Goal: Information Seeking & Learning: Learn about a topic

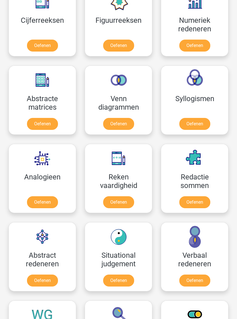
scroll to position [376, 0]
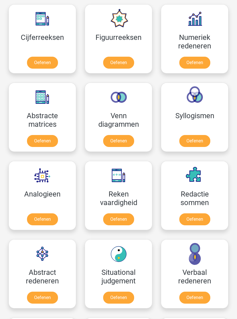
click at [37, 58] on link "Oefenen" at bounding box center [42, 63] width 31 height 12
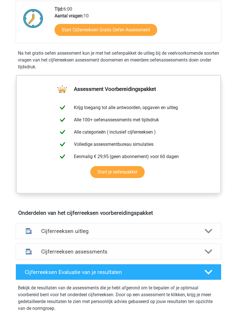
scroll to position [153, 0]
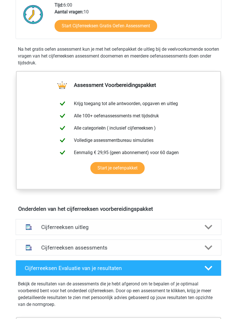
click at [212, 225] on polygon at bounding box center [209, 227] width 8 height 5
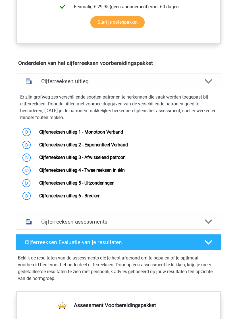
scroll to position [299, 0]
click at [212, 241] on icon at bounding box center [209, 242] width 8 height 8
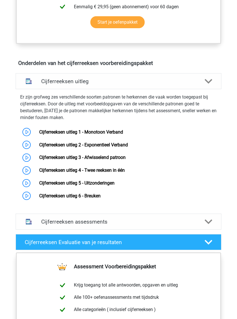
click at [212, 223] on icon at bounding box center [209, 222] width 8 height 8
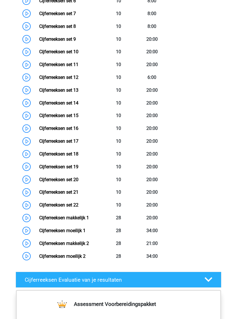
scroll to position [642, 0]
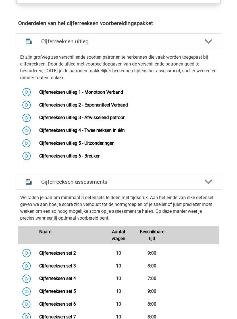
click at [214, 183] on div at bounding box center [209, 182] width 17 height 8
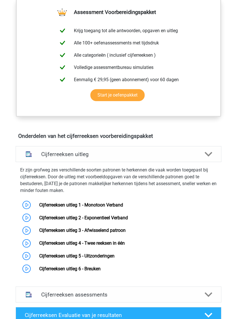
scroll to position [226, 0]
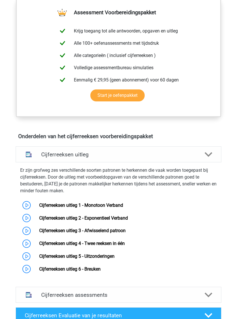
click at [214, 156] on div at bounding box center [209, 155] width 17 height 8
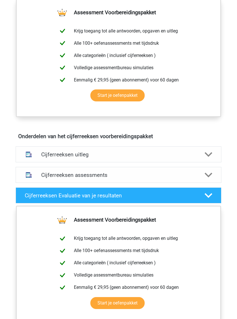
click at [214, 154] on div at bounding box center [209, 155] width 17 height 8
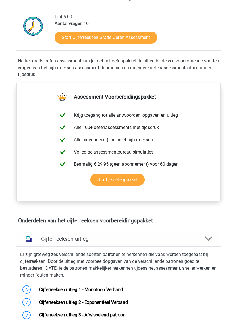
scroll to position [140, 0]
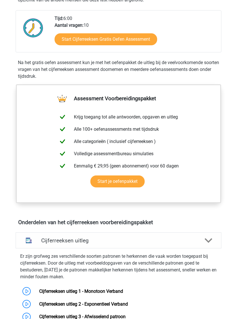
click at [130, 180] on link "Start je oefenpakket" at bounding box center [118, 181] width 54 height 12
click at [65, 36] on link "Start Cijferreeksen Gratis Oefen Assessment" at bounding box center [106, 39] width 103 height 12
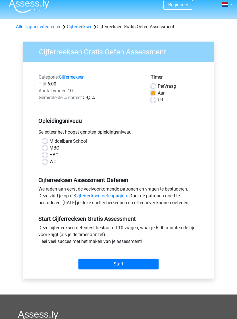
scroll to position [6, 0]
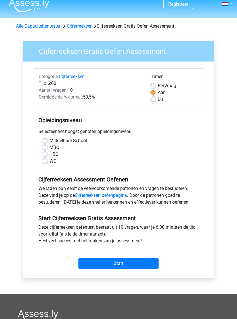
click at [81, 143] on label "Middelbare School" at bounding box center [69, 140] width 38 height 7
click at [47, 143] on input "Middelbare School" at bounding box center [45, 140] width 5 height 6
radio input "true"
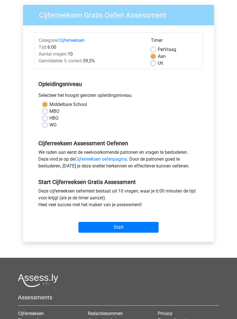
scroll to position [43, 0]
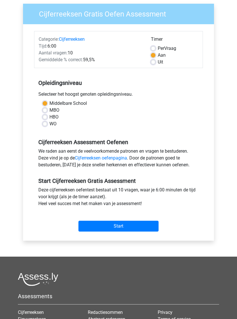
click at [147, 227] on input "Start" at bounding box center [119, 226] width 80 height 11
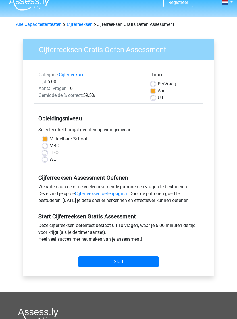
scroll to position [0, 0]
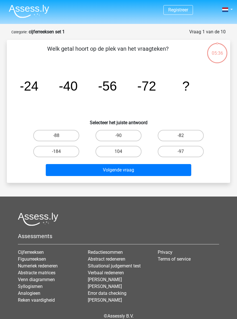
click at [41, 136] on label "-88" at bounding box center [56, 135] width 46 height 11
click at [56, 136] on input "-88" at bounding box center [58, 138] width 4 height 4
radio input "true"
click at [180, 174] on button "Volgende vraag" at bounding box center [119, 170] width 146 height 12
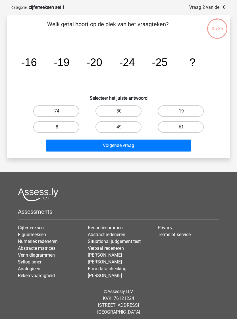
scroll to position [28, 0]
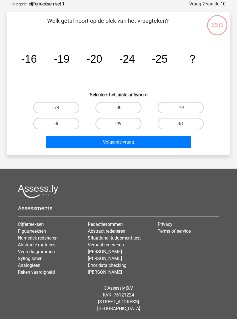
click at [48, 144] on button "Volgende vraag" at bounding box center [119, 142] width 146 height 12
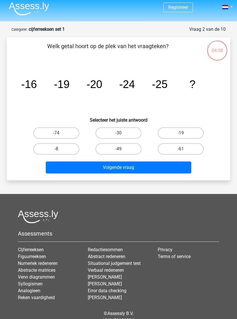
scroll to position [0, 0]
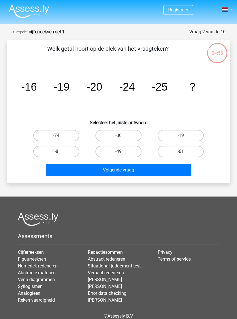
click at [179, 134] on label "-19" at bounding box center [181, 135] width 46 height 11
click at [181, 136] on input "-19" at bounding box center [183, 138] width 4 height 4
radio input "true"
click at [149, 174] on button "Volgende vraag" at bounding box center [119, 170] width 146 height 12
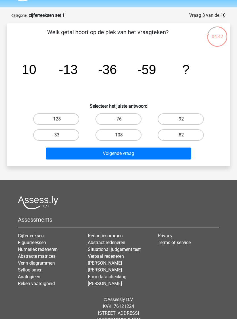
scroll to position [16, 0]
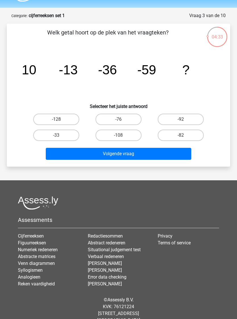
click at [48, 151] on button "Volgende vraag" at bounding box center [119, 154] width 146 height 12
click at [38, 136] on label "-33" at bounding box center [56, 135] width 46 height 11
click at [56, 136] on input "-33" at bounding box center [58, 137] width 4 height 4
radio input "true"
click at [49, 151] on button "Volgende vraag" at bounding box center [119, 154] width 146 height 12
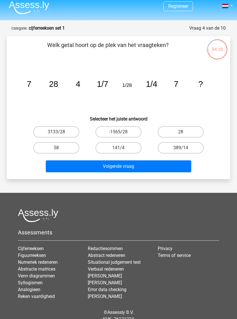
scroll to position [0, 0]
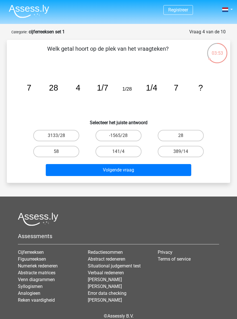
click at [40, 152] on label "58" at bounding box center [56, 151] width 46 height 11
click at [56, 152] on input "58" at bounding box center [58, 153] width 4 height 4
radio input "true"
click at [55, 168] on button "Volgende vraag" at bounding box center [119, 170] width 146 height 12
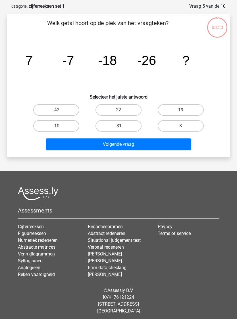
scroll to position [28, 0]
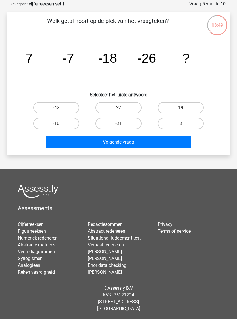
click at [151, 142] on button "Volgende vraag" at bounding box center [119, 142] width 146 height 12
click at [0, 122] on div "03:47 Vraag 5 van de 10 Categorie: cijferreeksen set 1 Welk getal hoort op de p…" at bounding box center [118, 78] width 237 height 154
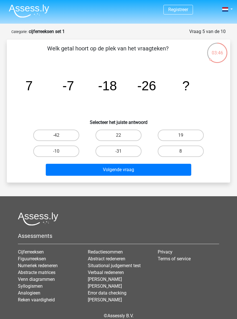
scroll to position [0, 0]
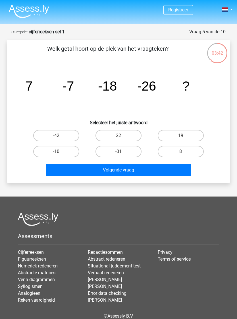
click at [47, 151] on label "-10" at bounding box center [56, 151] width 46 height 11
click at [56, 151] on input "-10" at bounding box center [58, 153] width 4 height 4
radio input "true"
click at [187, 173] on button "Volgende vraag" at bounding box center [119, 170] width 146 height 12
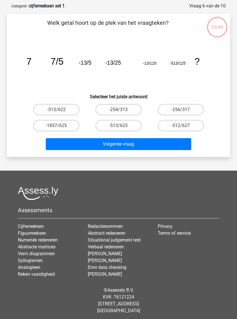
scroll to position [13, 0]
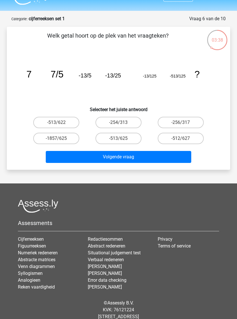
click at [25, 136] on div "-513/622 -254/313 -256/317 -1857/625 -513/625" at bounding box center [119, 130] width 206 height 32
click at [141, 163] on button "Volgende vraag" at bounding box center [119, 157] width 146 height 12
click at [147, 155] on button "Volgende vraag" at bounding box center [119, 157] width 146 height 12
click at [174, 123] on label "-256/317" at bounding box center [181, 122] width 46 height 11
click at [181, 123] on input "-256/317" at bounding box center [183, 124] width 4 height 4
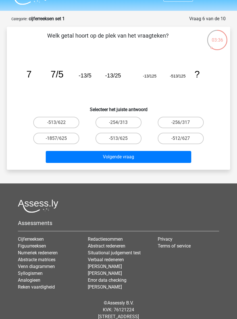
radio input "true"
click at [154, 157] on button "Volgende vraag" at bounding box center [119, 157] width 146 height 12
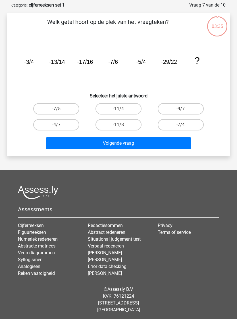
scroll to position [28, 0]
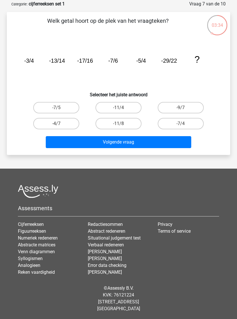
click at [183, 121] on label "-7/4" at bounding box center [181, 123] width 46 height 11
click at [183, 124] on input "-7/4" at bounding box center [183, 126] width 4 height 4
radio input "true"
click at [154, 143] on button "Volgende vraag" at bounding box center [119, 142] width 146 height 12
click at [189, 124] on label "14" at bounding box center [181, 123] width 46 height 11
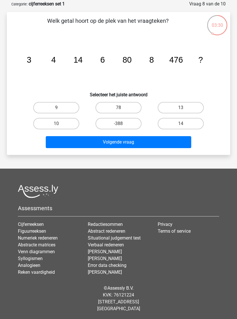
click at [185, 124] on input "14" at bounding box center [183, 126] width 4 height 4
radio input "true"
click at [160, 143] on button "Volgende vraag" at bounding box center [119, 142] width 146 height 12
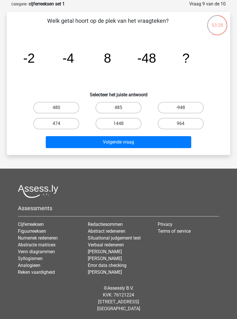
click at [180, 126] on label "964" at bounding box center [181, 123] width 46 height 11
click at [181, 126] on input "964" at bounding box center [183, 126] width 4 height 4
radio input "true"
click at [161, 140] on button "Volgende vraag" at bounding box center [119, 142] width 146 height 12
click at [184, 125] on input "395" at bounding box center [183, 126] width 4 height 4
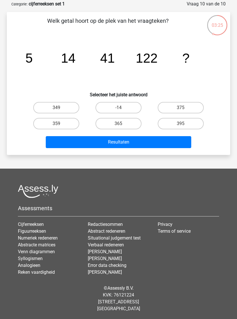
radio input "true"
click at [167, 139] on button "Resultaten" at bounding box center [119, 142] width 146 height 12
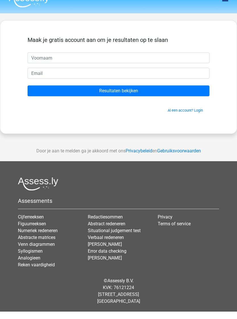
scroll to position [9, 0]
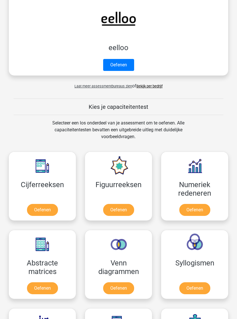
scroll to position [229, 0]
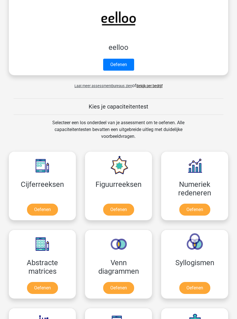
click at [126, 210] on link "Oefenen" at bounding box center [118, 210] width 31 height 12
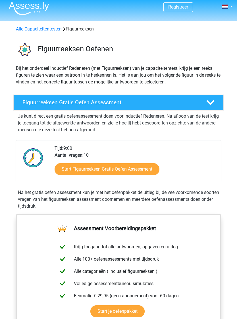
scroll to position [5, 0]
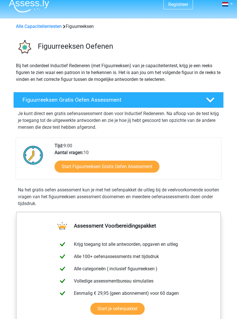
click at [133, 167] on link "Start Figuurreeksen Gratis Oefen Assessment" at bounding box center [107, 167] width 105 height 12
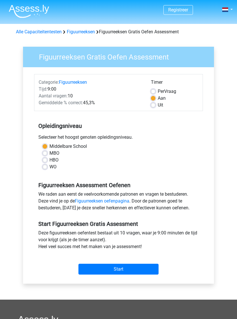
click at [141, 271] on input "Start" at bounding box center [119, 269] width 80 height 11
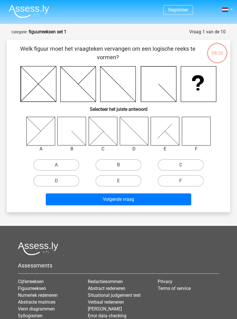
click at [188, 180] on label "F" at bounding box center [181, 180] width 46 height 11
click at [185, 181] on input "F" at bounding box center [183, 183] width 4 height 4
radio input "true"
click at [155, 202] on button "Volgende vraag" at bounding box center [119, 199] width 146 height 12
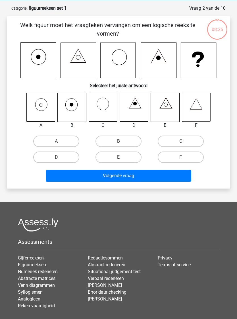
scroll to position [28, 0]
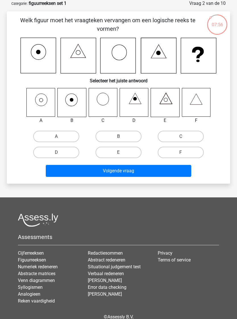
click at [44, 135] on label "A" at bounding box center [56, 136] width 46 height 11
click at [56, 136] on input "A" at bounding box center [58, 138] width 4 height 4
radio input "true"
click at [161, 171] on button "Volgende vraag" at bounding box center [119, 171] width 146 height 12
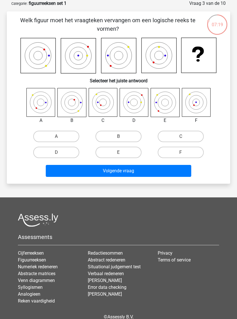
click at [133, 132] on label "B" at bounding box center [119, 136] width 46 height 11
click at [122, 136] on input "B" at bounding box center [121, 138] width 4 height 4
radio input "true"
click at [148, 175] on button "Volgende vraag" at bounding box center [119, 171] width 146 height 12
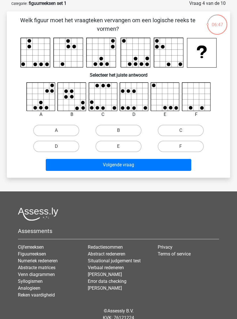
click at [45, 132] on label "A" at bounding box center [56, 130] width 46 height 11
click at [56, 132] on input "A" at bounding box center [58, 132] width 4 height 4
radio input "true"
click at [61, 169] on button "Volgende vraag" at bounding box center [119, 165] width 146 height 12
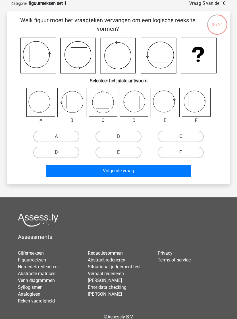
click at [128, 138] on label "B" at bounding box center [119, 136] width 46 height 11
click at [122, 138] on input "B" at bounding box center [121, 138] width 4 height 4
radio input "true"
click at [136, 173] on button "Volgende vraag" at bounding box center [119, 171] width 146 height 12
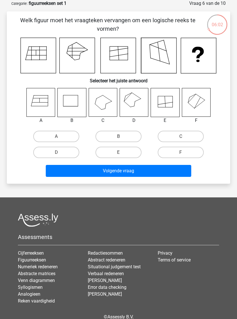
click at [186, 151] on label "F" at bounding box center [181, 152] width 46 height 11
click at [185, 152] on input "F" at bounding box center [183, 154] width 4 height 4
radio input "true"
click at [162, 173] on button "Volgende vraag" at bounding box center [119, 171] width 146 height 12
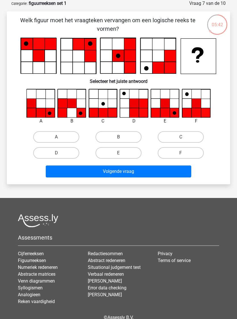
click at [127, 156] on label "E" at bounding box center [119, 152] width 46 height 11
click at [122, 156] on input "E" at bounding box center [121, 155] width 4 height 4
radio input "true"
click at [139, 172] on button "Volgende vraag" at bounding box center [119, 171] width 146 height 12
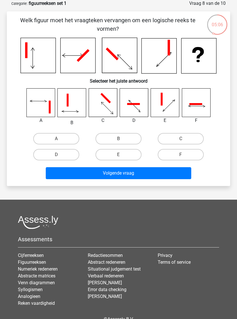
click at [68, 157] on label "D" at bounding box center [56, 154] width 46 height 11
click at [60, 157] on input "D" at bounding box center [58, 157] width 4 height 4
radio input "true"
click at [118, 175] on button "Volgende vraag" at bounding box center [119, 173] width 146 height 12
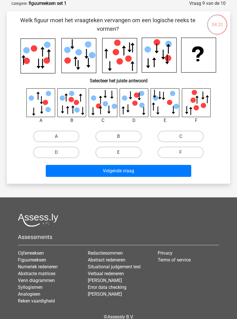
click at [128, 140] on label "B" at bounding box center [119, 136] width 46 height 11
click at [122, 140] on input "B" at bounding box center [121, 138] width 4 height 4
radio input "true"
click at [133, 171] on button "Volgende vraag" at bounding box center [119, 171] width 146 height 12
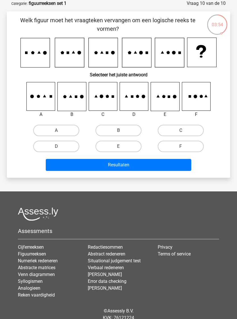
click at [42, 128] on label "A" at bounding box center [56, 130] width 46 height 11
click at [56, 130] on input "A" at bounding box center [58, 132] width 4 height 4
radio input "true"
click at [186, 159] on button "Resultaten" at bounding box center [119, 165] width 146 height 12
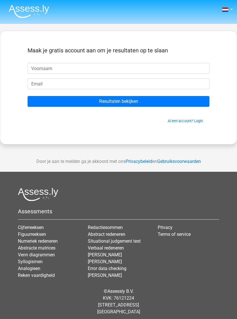
click at [169, 69] on input "text" at bounding box center [119, 68] width 182 height 11
type input "[PERSON_NAME]"
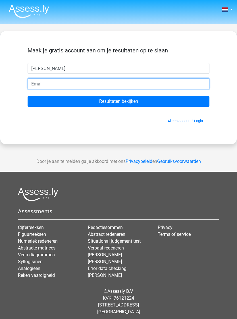
click at [145, 84] on input "email" at bounding box center [119, 83] width 182 height 11
type input "[EMAIL_ADDRESS][DOMAIN_NAME]"
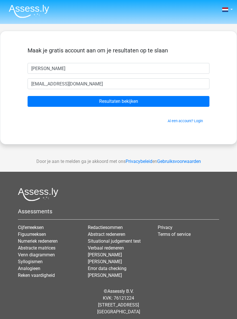
click at [199, 100] on input "Resultaten bekijken" at bounding box center [119, 101] width 182 height 11
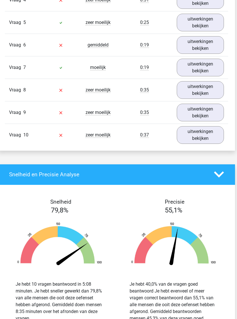
scroll to position [576, 2]
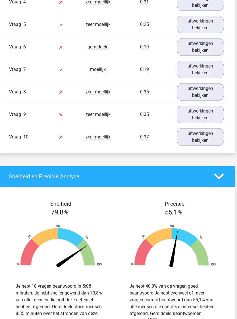
click at [219, 140] on link "uitwerkingen bekijken" at bounding box center [201, 137] width 48 height 18
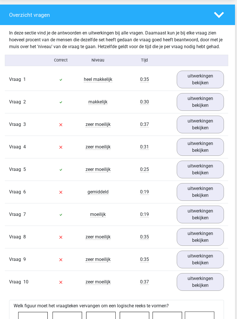
scroll to position [431, 2]
click at [208, 83] on link "uitwerkingen bekijken" at bounding box center [201, 80] width 48 height 18
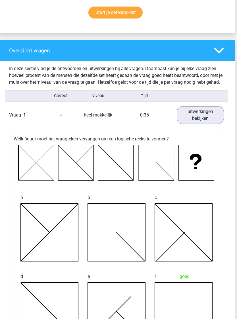
scroll to position [396, 2]
click at [194, 118] on link "uitwerkingen bekijken" at bounding box center [201, 115] width 48 height 18
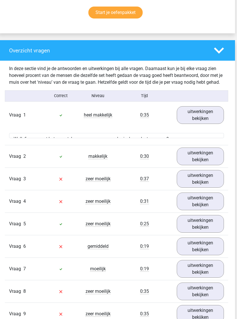
click at [167, 126] on div "Vraag 1 heel makkelijk 0:35 uitwerkingen bekijken" at bounding box center [117, 115] width 224 height 22
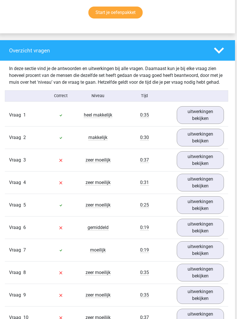
click at [220, 140] on link "uitwerkingen bekijken" at bounding box center [201, 138] width 48 height 18
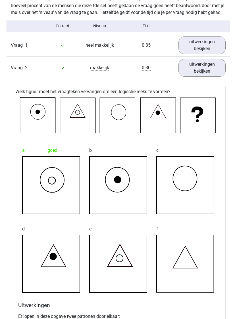
scroll to position [464, 1]
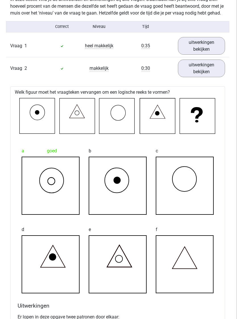
click at [169, 72] on div "0:30" at bounding box center [146, 68] width 56 height 7
click at [170, 72] on div "0:30" at bounding box center [146, 68] width 56 height 7
click at [164, 50] on div "0:35" at bounding box center [146, 46] width 56 height 7
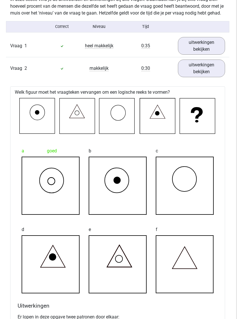
click at [177, 17] on div "In deze sectie vind je de antwoorden en uitwerkingen bij alle vragen. Daarnaast…" at bounding box center [118, 6] width 224 height 21
click at [171, 21] on div "In deze sectie vind je de antwoorden en uitwerkingen bij alle vragen. Daarnaast…" at bounding box center [118, 7] width 224 height 30
click at [131, 57] on div "Vraag 1 heel makkelijk 0:35 uitwerkingen bekijken" at bounding box center [118, 46] width 224 height 22
click at [122, 72] on div "0:30" at bounding box center [146, 68] width 56 height 7
click at [169, 80] on div "Vraag 2 makkelijk 0:30 uitwerkingen bekijken" at bounding box center [118, 68] width 224 height 22
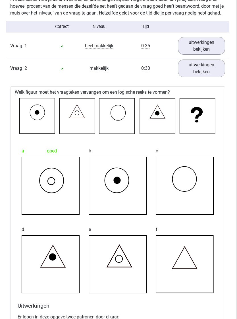
click at [212, 69] on link "uitwerkingen bekijken" at bounding box center [202, 69] width 48 height 18
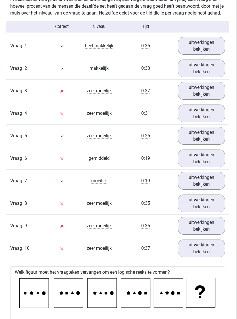
click at [218, 98] on link "uitwerkingen bekijken" at bounding box center [202, 91] width 48 height 18
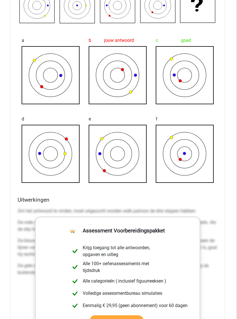
scroll to position [598, 1]
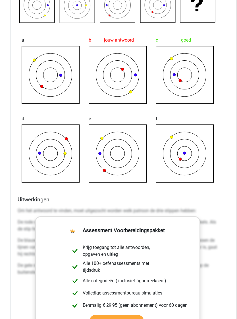
click at [223, 206] on div "Welk figuur moet het vraagteken vervangen om een logische reeks te vormen? a b …" at bounding box center [118, 189] width 215 height 427
click at [219, 208] on div "Uitwerkingen Om het antwoord te vinden, moet uitgezocht worden welk patroon de …" at bounding box center [118, 286] width 205 height 180
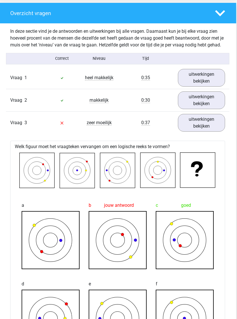
scroll to position [433, 1]
click at [218, 130] on link "uitwerkingen bekijken" at bounding box center [202, 123] width 48 height 18
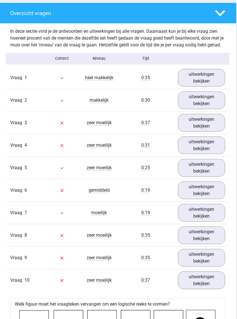
click at [216, 152] on link "uitwerkingen bekijken" at bounding box center [202, 145] width 48 height 18
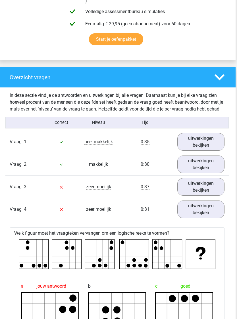
scroll to position [371, 1]
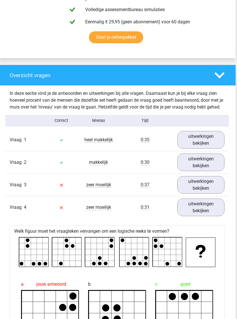
click at [213, 185] on link "uitwerkingen bekijken" at bounding box center [202, 185] width 48 height 18
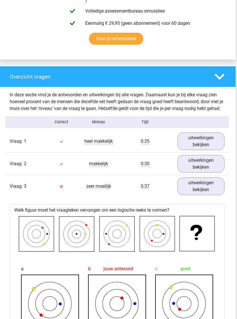
scroll to position [369, 1]
click at [214, 192] on link "uitwerkingen bekijken" at bounding box center [202, 186] width 48 height 18
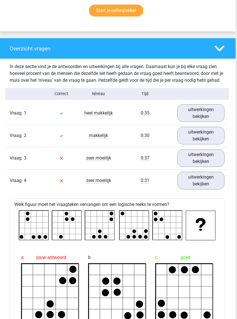
scroll to position [403, 1]
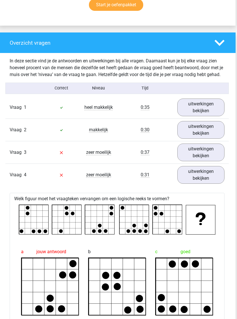
click at [212, 181] on link "uitwerkingen bekijken" at bounding box center [202, 175] width 48 height 18
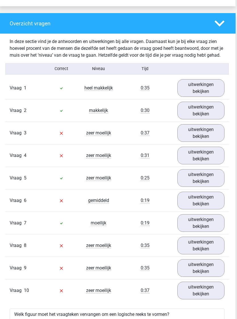
click at [221, 186] on link "uitwerkingen bekijken" at bounding box center [202, 178] width 48 height 18
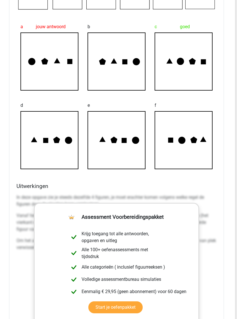
scroll to position [1203, 2]
click at [198, 207] on p "In deze opgave zie je steeds dezelfde 4 figuren, je moet erachter komen volgens…" at bounding box center [117, 201] width 200 height 14
click at [215, 205] on p "In deze opgave zie je steeds dezelfde 4 figuren, je moet erachter komen volgens…" at bounding box center [117, 201] width 200 height 14
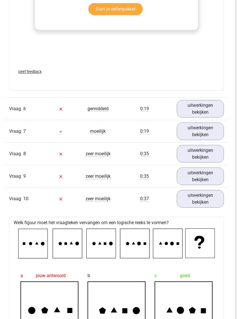
scroll to position [954, 2]
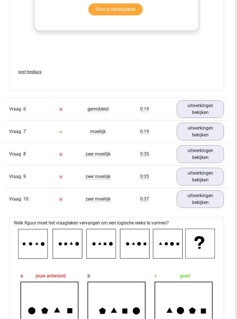
click at [220, 116] on link "uitwerkingen bekijken" at bounding box center [201, 109] width 48 height 18
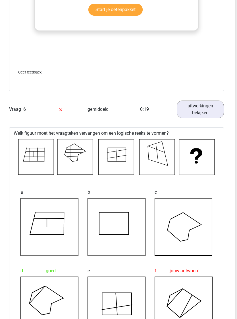
scroll to position [952, 2]
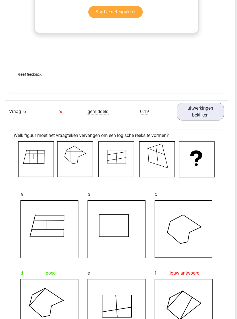
click at [218, 118] on link "uitwerkingen bekijken" at bounding box center [201, 112] width 48 height 18
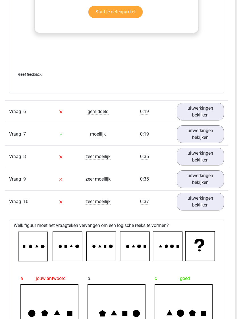
click at [218, 140] on link "uitwerkingen bekijken" at bounding box center [201, 134] width 48 height 18
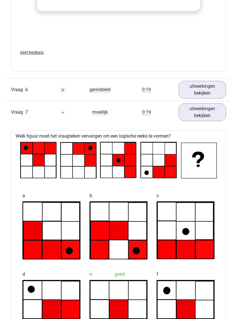
scroll to position [970, 0]
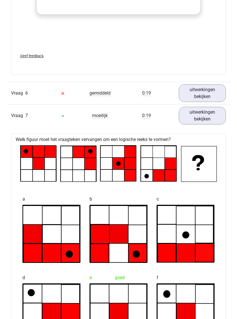
click at [218, 102] on link "uitwerkingen bekijken" at bounding box center [203, 93] width 48 height 18
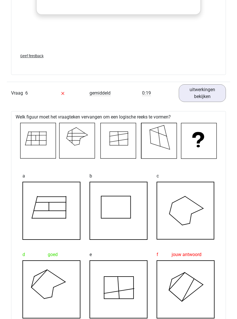
click at [213, 102] on link "uitwerkingen bekijken" at bounding box center [203, 93] width 48 height 18
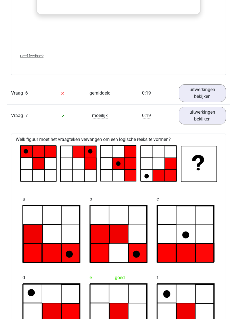
click at [212, 124] on link "uitwerkingen bekijken" at bounding box center [203, 116] width 48 height 18
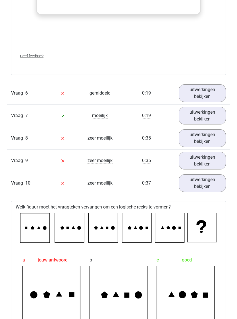
click at [208, 147] on link "uitwerkingen bekijken" at bounding box center [203, 138] width 48 height 18
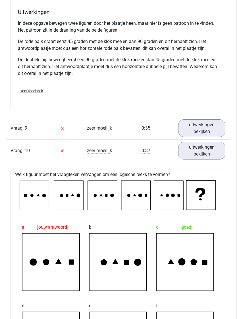
scroll to position [1338, 1]
click at [216, 136] on link "uitwerkingen bekijken" at bounding box center [203, 128] width 48 height 18
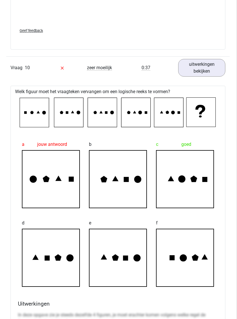
scroll to position [1862, 1]
click at [202, 77] on link "uitwerkingen bekijken" at bounding box center [203, 68] width 48 height 18
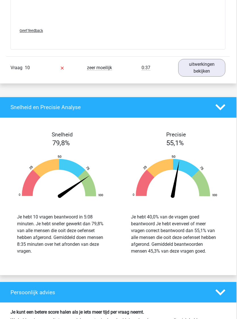
click at [218, 69] on link "uitwerkingen bekijken" at bounding box center [203, 68] width 48 height 18
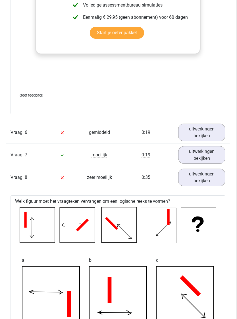
scroll to position [931, 1]
click at [213, 186] on link "uitwerkingen bekijken" at bounding box center [203, 178] width 48 height 18
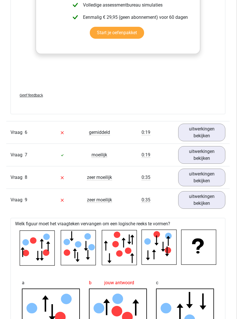
click at [217, 164] on link "uitwerkingen bekijken" at bounding box center [203, 155] width 48 height 18
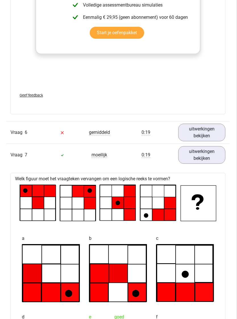
click at [216, 141] on link "uitwerkingen bekijken" at bounding box center [203, 133] width 48 height 18
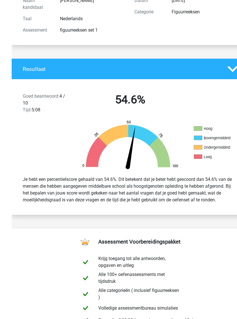
scroll to position [0, 0]
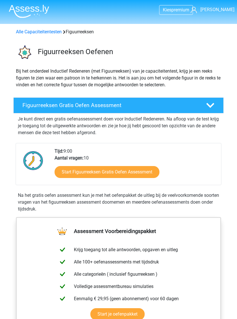
scroll to position [14, 0]
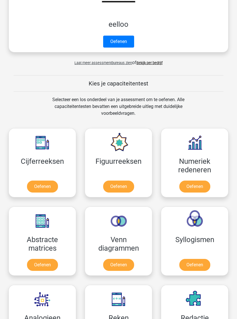
scroll to position [253, 0]
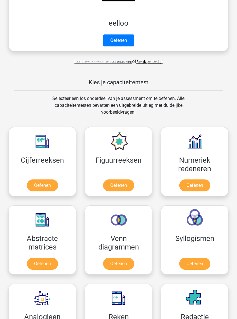
click at [201, 187] on link "Oefenen" at bounding box center [195, 186] width 31 height 12
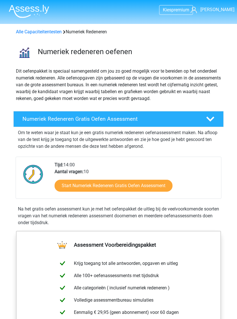
scroll to position [5, 0]
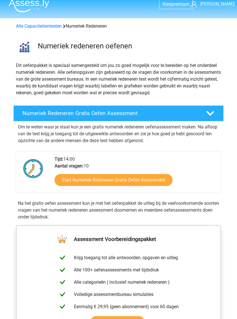
click at [164, 181] on link "Start Numeriek Redeneren Gratis Oefen Assessment" at bounding box center [114, 180] width 118 height 12
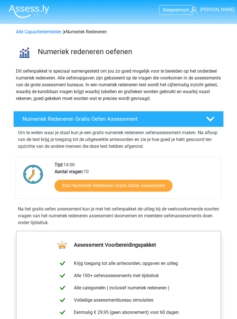
scroll to position [6, 0]
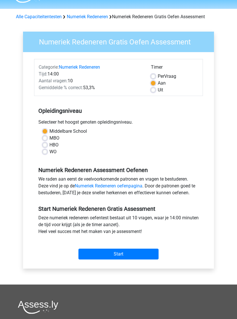
scroll to position [16, 0]
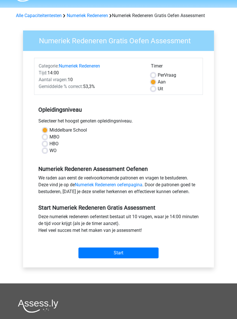
click at [142, 254] on input "Start" at bounding box center [119, 252] width 80 height 11
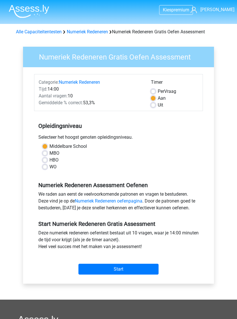
scroll to position [25, 0]
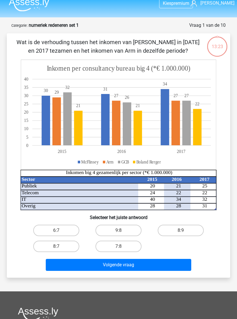
scroll to position [7, 0]
click at [180, 232] on label "8:9" at bounding box center [181, 230] width 46 height 11
click at [181, 232] on input "8:9" at bounding box center [183, 232] width 4 height 4
radio input "true"
click at [171, 259] on button "Volgende vraag" at bounding box center [119, 265] width 146 height 12
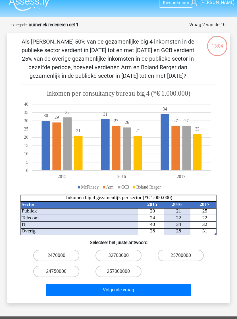
scroll to position [0, 0]
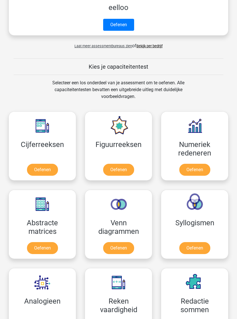
scroll to position [270, 0]
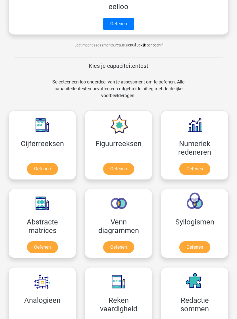
click at [42, 252] on link "Oefenen" at bounding box center [42, 247] width 31 height 12
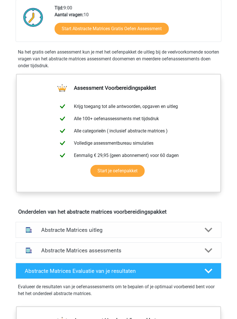
scroll to position [158, 0]
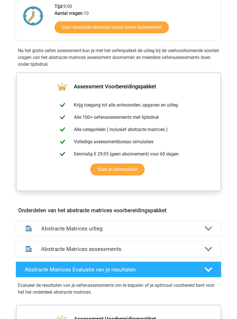
click at [135, 170] on link "Start je oefenpakket" at bounding box center [118, 169] width 54 height 12
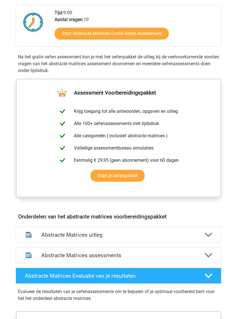
scroll to position [152, 0]
click at [65, 32] on link "Start Abstracte Matrices Gratis Oefen Assessment" at bounding box center [112, 34] width 114 height 12
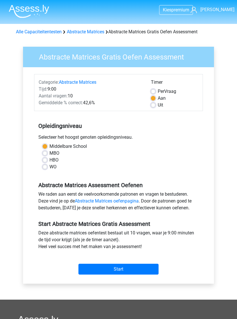
click at [142, 267] on input "Start" at bounding box center [119, 269] width 80 height 11
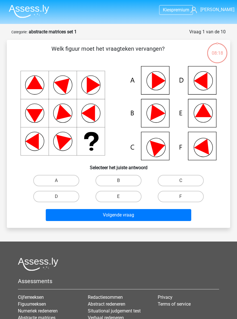
click at [68, 181] on label "A" at bounding box center [56, 180] width 46 height 11
click at [60, 181] on input "A" at bounding box center [58, 183] width 4 height 4
radio input "true"
click at [116, 218] on button "Volgende vraag" at bounding box center [119, 215] width 146 height 12
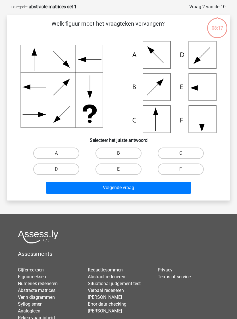
scroll to position [28, 0]
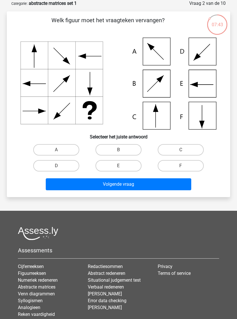
click at [188, 148] on label "C" at bounding box center [181, 149] width 46 height 11
click at [185, 150] on input "C" at bounding box center [183, 152] width 4 height 4
radio input "true"
click at [152, 187] on button "Volgende vraag" at bounding box center [119, 184] width 146 height 12
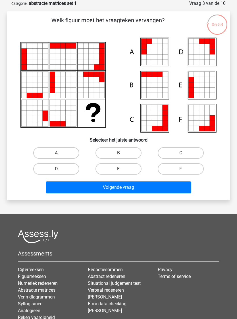
click at [128, 172] on label "E" at bounding box center [119, 168] width 46 height 11
click at [122, 172] on input "E" at bounding box center [121, 171] width 4 height 4
radio input "true"
click at [131, 187] on button "Volgende vraag" at bounding box center [119, 187] width 146 height 12
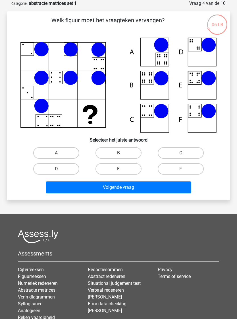
click at [128, 148] on label "B" at bounding box center [119, 152] width 46 height 11
click at [122, 153] on input "B" at bounding box center [121, 155] width 4 height 4
radio input "true"
click at [130, 191] on button "Volgende vraag" at bounding box center [119, 187] width 146 height 12
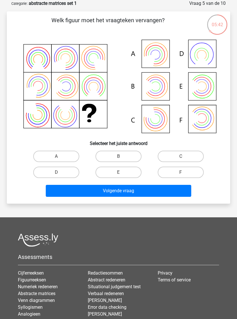
click at [46, 156] on label "A" at bounding box center [56, 156] width 46 height 11
click at [56, 156] on input "A" at bounding box center [58, 158] width 4 height 4
radio input "true"
click at [190, 187] on button "Volgende vraag" at bounding box center [119, 191] width 146 height 12
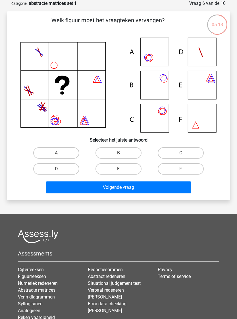
click at [186, 151] on label "C" at bounding box center [181, 152] width 46 height 11
click at [185, 153] on input "C" at bounding box center [183, 155] width 4 height 4
radio input "true"
click at [149, 190] on button "Volgende vraag" at bounding box center [119, 187] width 146 height 12
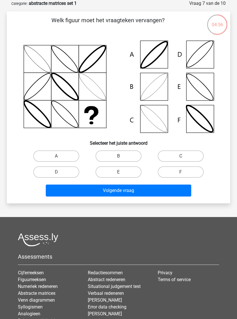
click at [131, 159] on label "B" at bounding box center [119, 155] width 46 height 11
click at [122, 159] on input "B" at bounding box center [121, 158] width 4 height 4
radio input "true"
click at [136, 193] on button "Volgende vraag" at bounding box center [119, 191] width 146 height 12
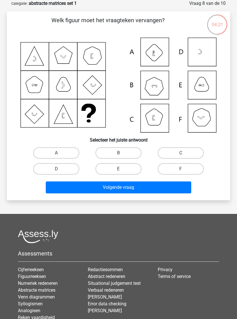
click at [189, 150] on label "C" at bounding box center [181, 152] width 46 height 11
click at [185, 153] on input "C" at bounding box center [183, 155] width 4 height 4
radio input "true"
click at [155, 188] on button "Volgende vraag" at bounding box center [119, 187] width 146 height 12
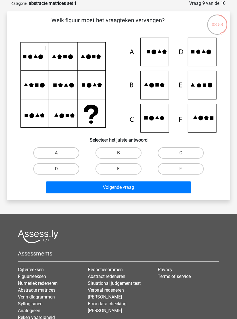
click at [199, 166] on label "F" at bounding box center [181, 168] width 46 height 11
click at [185, 169] on input "F" at bounding box center [183, 171] width 4 height 4
radio input "true"
click at [178, 185] on button "Volgende vraag" at bounding box center [119, 187] width 146 height 12
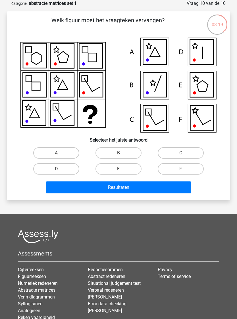
click at [128, 170] on label "E" at bounding box center [119, 168] width 46 height 11
click at [122, 170] on input "E" at bounding box center [121, 171] width 4 height 4
radio input "true"
click at [134, 190] on button "Resultaten" at bounding box center [119, 187] width 146 height 12
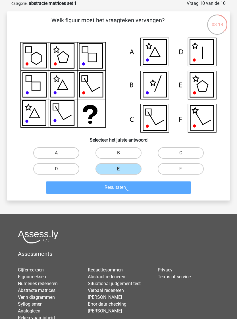
click at [0, 130] on div "03:18 Vraag 10 van de 10 Categorie: abstracte matrices set 1 Welk figuur moet h…" at bounding box center [118, 100] width 237 height 200
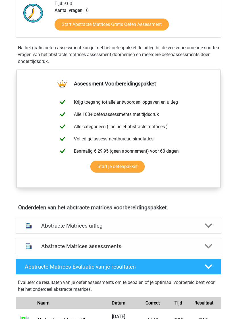
scroll to position [149, 0]
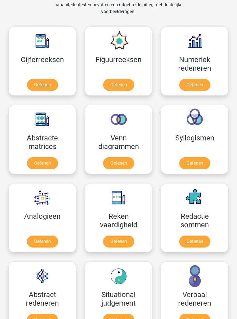
scroll to position [354, 0]
click at [42, 165] on link "Oefenen" at bounding box center [42, 163] width 31 height 12
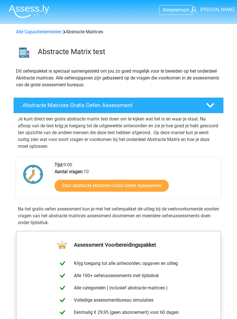
click at [154, 187] on link "Start Abstracte Matrices Gratis Oefen Assessment" at bounding box center [112, 186] width 114 height 12
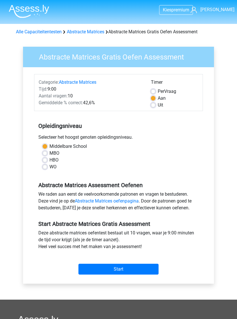
click at [137, 269] on input "Start" at bounding box center [119, 269] width 80 height 11
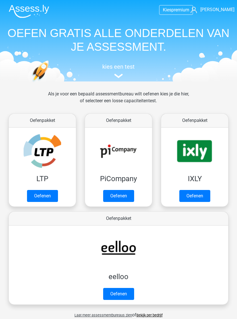
scroll to position [354, 0]
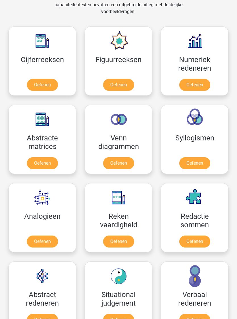
click at [130, 161] on link "Oefenen" at bounding box center [118, 163] width 31 height 12
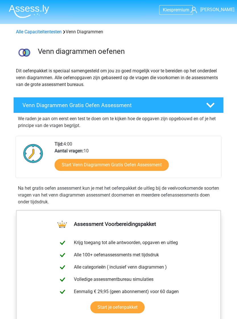
click at [146, 164] on link "Start Venn Diagrammen Gratis Oefen Assessment" at bounding box center [112, 165] width 114 height 12
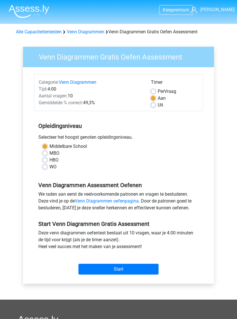
click at [137, 265] on input "Start" at bounding box center [119, 269] width 80 height 11
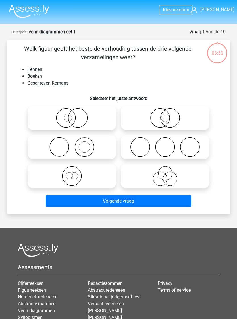
click at [32, 110] on icon at bounding box center [72, 118] width 84 height 20
click at [72, 111] on input "radio" at bounding box center [74, 113] width 4 height 4
radio input "true"
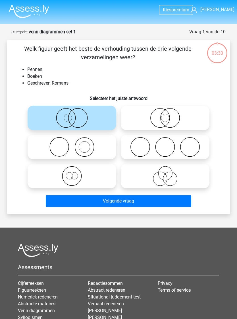
click at [46, 121] on icon at bounding box center [72, 118] width 84 height 20
click at [72, 115] on input "radio" at bounding box center [74, 113] width 4 height 4
click at [180, 201] on button "Volgende vraag" at bounding box center [119, 201] width 146 height 12
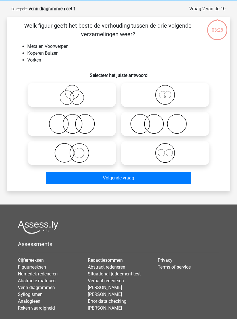
scroll to position [28, 0]
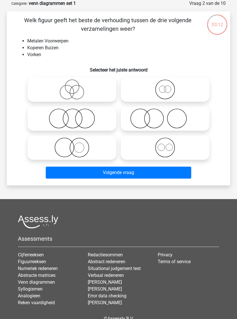
click at [185, 101] on label at bounding box center [165, 89] width 89 height 24
click at [169, 87] on input "radio" at bounding box center [167, 85] width 4 height 4
radio input "true"
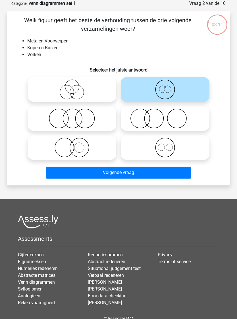
click at [186, 173] on button "Volgende vraag" at bounding box center [119, 173] width 146 height 12
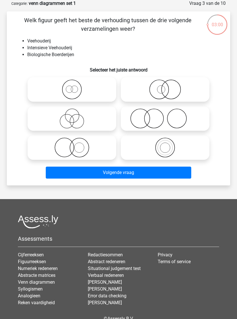
click at [178, 151] on icon at bounding box center [165, 148] width 84 height 20
click at [169, 145] on input "radio" at bounding box center [167, 143] width 4 height 4
radio input "true"
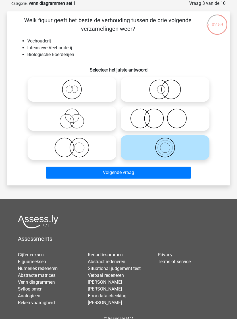
click at [177, 171] on button "Volgende vraag" at bounding box center [119, 173] width 146 height 12
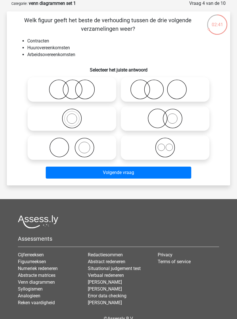
click at [35, 88] on icon at bounding box center [72, 89] width 84 height 20
click at [72, 87] on input "radio" at bounding box center [74, 85] width 4 height 4
radio input "true"
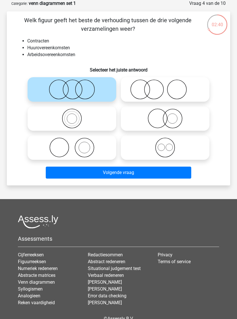
click at [187, 170] on button "Volgende vraag" at bounding box center [119, 173] width 146 height 12
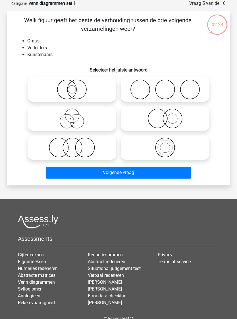
click at [200, 92] on icon at bounding box center [165, 89] width 84 height 20
click at [169, 87] on input "radio" at bounding box center [167, 85] width 4 height 4
radio input "true"
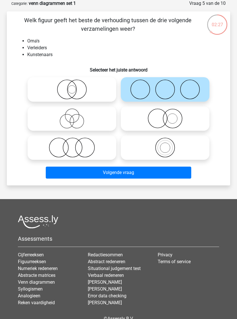
click at [181, 171] on button "Volgende vraag" at bounding box center [119, 173] width 146 height 12
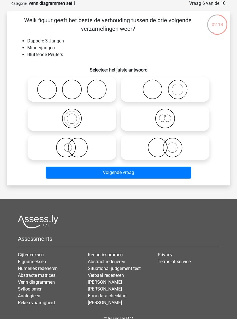
click at [50, 118] on icon at bounding box center [72, 118] width 84 height 20
click at [72, 116] on input "radio" at bounding box center [74, 114] width 4 height 4
radio input "true"
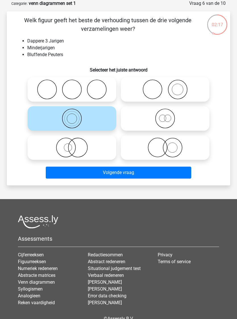
click at [185, 165] on div "Volgende vraag" at bounding box center [119, 171] width 206 height 19
click at [187, 173] on button "Volgende vraag" at bounding box center [119, 173] width 146 height 12
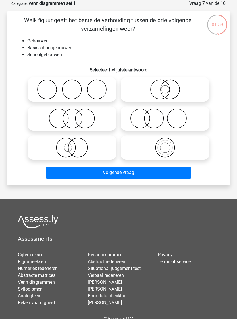
click at [56, 150] on icon at bounding box center [72, 148] width 84 height 20
click at [72, 145] on input "radio" at bounding box center [74, 143] width 4 height 4
radio input "true"
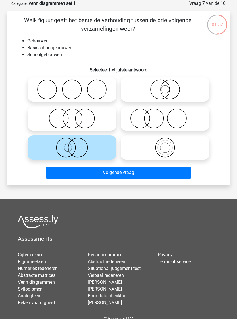
click at [188, 169] on button "Volgende vraag" at bounding box center [119, 173] width 146 height 12
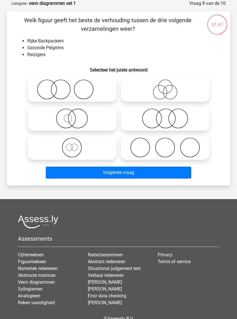
click at [73, 151] on icon at bounding box center [72, 148] width 84 height 20
click at [73, 145] on input "radio" at bounding box center [74, 143] width 4 height 4
radio input "true"
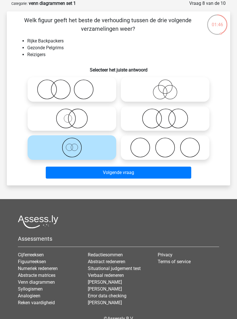
click at [185, 174] on button "Volgende vraag" at bounding box center [119, 173] width 146 height 12
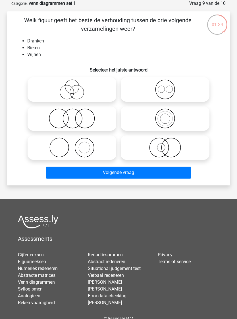
click at [67, 92] on icon at bounding box center [72, 89] width 84 height 20
click at [72, 87] on input "radio" at bounding box center [74, 85] width 4 height 4
radio input "true"
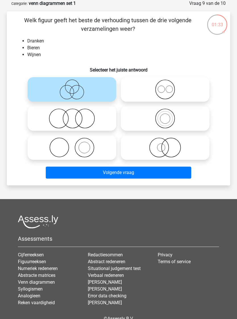
click at [183, 169] on button "Volgende vraag" at bounding box center [119, 173] width 146 height 12
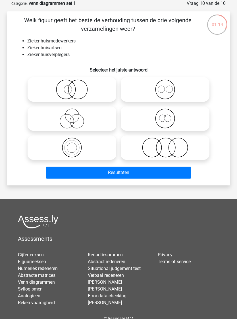
click at [187, 149] on icon at bounding box center [165, 148] width 84 height 20
click at [169, 145] on input "radio" at bounding box center [167, 143] width 4 height 4
radio input "true"
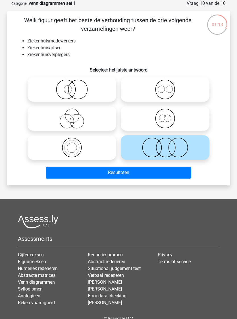
click at [65, 174] on button "Resultaten" at bounding box center [119, 173] width 146 height 12
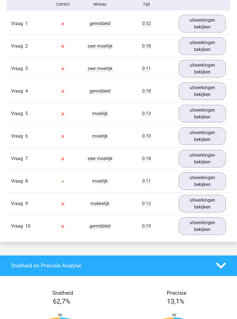
scroll to position [487, 0]
click at [220, 189] on link "uitwerkingen bekijken" at bounding box center [203, 181] width 48 height 18
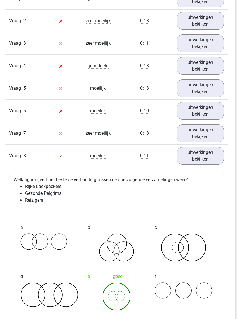
scroll to position [512, 2]
click at [217, 162] on link "uitwerkingen bekijken" at bounding box center [201, 156] width 48 height 18
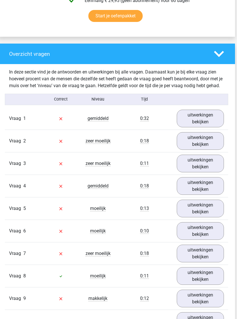
scroll to position [390, 2]
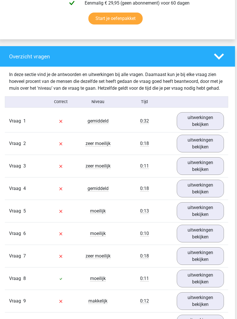
click at [210, 127] on link "uitwerkingen bekijken" at bounding box center [201, 121] width 48 height 18
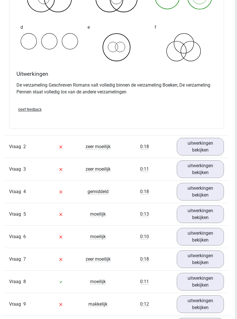
scroll to position [603, 2]
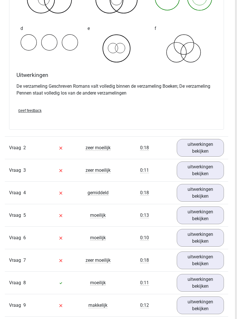
click at [213, 150] on link "uitwerkingen bekijken" at bounding box center [201, 148] width 48 height 18
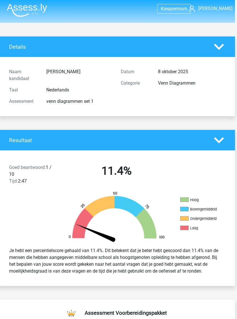
scroll to position [0, 2]
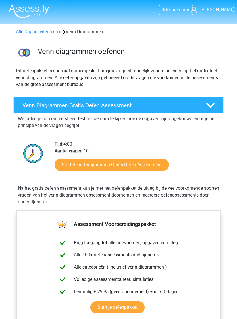
click at [149, 165] on link "Start Venn Diagrammen Gratis Oefen Assessment" at bounding box center [112, 165] width 114 height 12
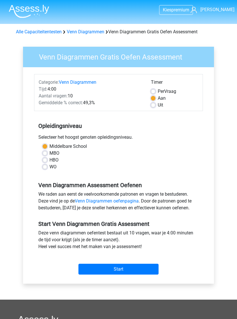
click at [141, 268] on input "Start" at bounding box center [119, 269] width 80 height 11
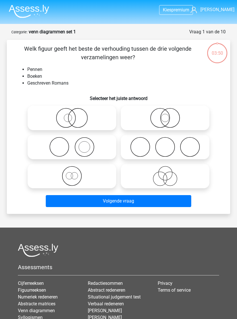
click at [67, 119] on icon at bounding box center [72, 118] width 84 height 20
click at [72, 115] on input "radio" at bounding box center [74, 113] width 4 height 4
radio input "true"
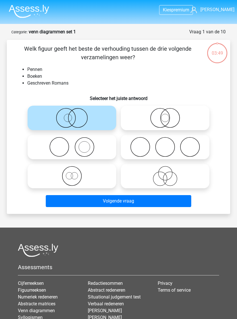
click at [174, 198] on button "Volgende vraag" at bounding box center [119, 201] width 146 height 12
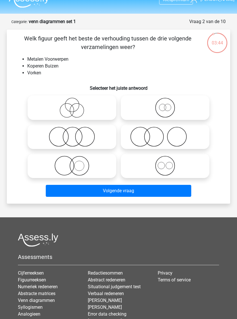
scroll to position [10, 0]
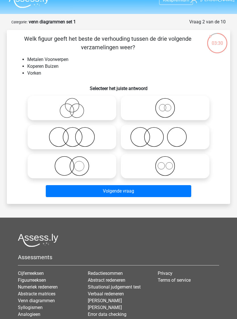
click at [71, 113] on icon at bounding box center [72, 108] width 84 height 20
click at [72, 105] on input "radio" at bounding box center [74, 103] width 4 height 4
radio input "true"
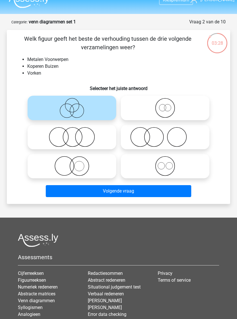
click at [219, 174] on div at bounding box center [119, 136] width 206 height 87
click at [167, 173] on icon at bounding box center [165, 166] width 84 height 20
click at [167, 163] on input "radio" at bounding box center [167, 161] width 4 height 4
radio input "true"
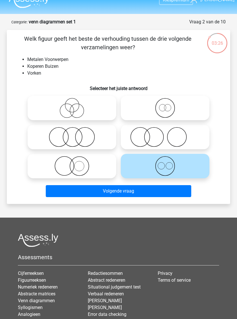
click at [176, 186] on button "Volgende vraag" at bounding box center [119, 191] width 146 height 12
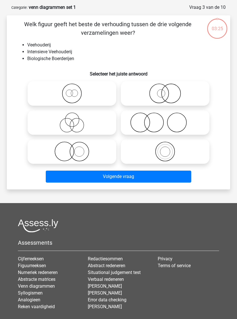
scroll to position [28, 0]
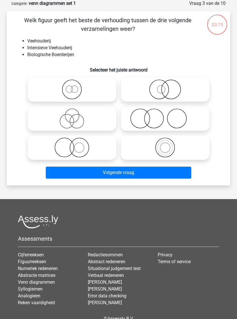
click at [173, 150] on icon at bounding box center [165, 148] width 84 height 20
click at [169, 145] on input "radio" at bounding box center [167, 143] width 4 height 4
radio input "true"
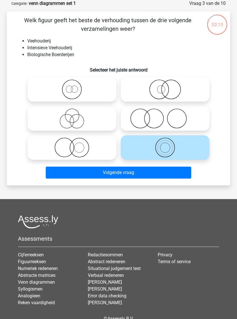
click at [187, 167] on button "Volgende vraag" at bounding box center [119, 173] width 146 height 12
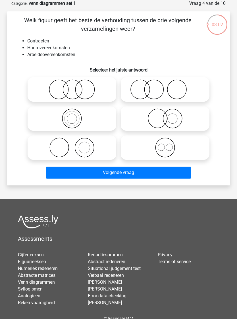
click at [171, 149] on icon at bounding box center [165, 148] width 84 height 20
click at [169, 145] on input "radio" at bounding box center [167, 143] width 4 height 4
radio input "true"
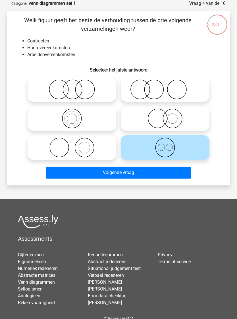
click at [186, 171] on button "Volgende vraag" at bounding box center [119, 173] width 146 height 12
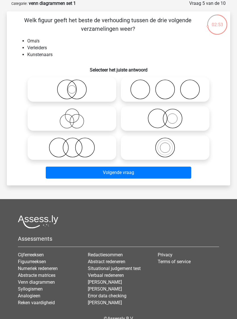
click at [176, 89] on icon at bounding box center [165, 89] width 84 height 20
click at [169, 87] on input "radio" at bounding box center [167, 85] width 4 height 4
radio input "true"
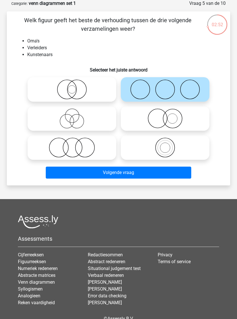
click at [178, 172] on button "Volgende vraag" at bounding box center [119, 173] width 146 height 12
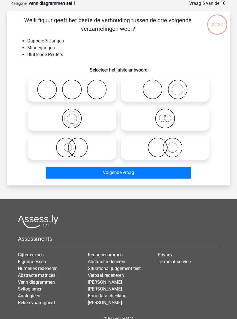
click at [181, 87] on icon at bounding box center [165, 89] width 84 height 20
click at [169, 87] on input "radio" at bounding box center [167, 85] width 4 height 4
radio input "true"
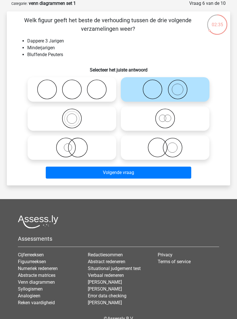
click at [183, 172] on button "Volgende vraag" at bounding box center [119, 173] width 146 height 12
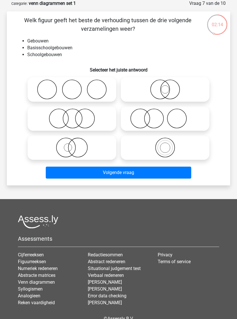
click at [170, 87] on icon at bounding box center [165, 89] width 84 height 20
click at [169, 87] on input "radio" at bounding box center [167, 85] width 4 height 4
radio input "true"
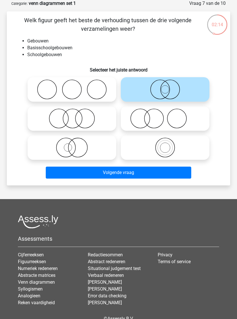
click at [178, 172] on button "Volgende vraag" at bounding box center [119, 173] width 146 height 12
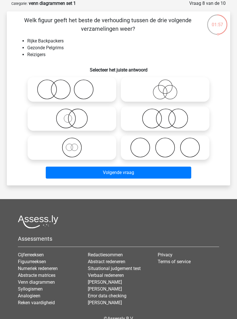
click at [72, 149] on icon at bounding box center [72, 148] width 84 height 20
click at [72, 145] on input "radio" at bounding box center [74, 143] width 4 height 4
radio input "true"
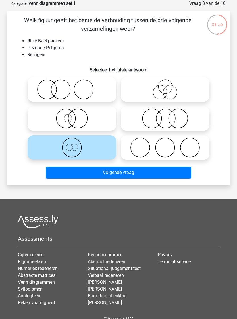
click at [177, 169] on button "Volgende vraag" at bounding box center [119, 173] width 146 height 12
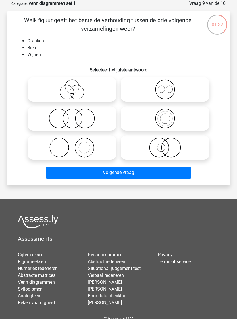
click at [169, 84] on input "radio" at bounding box center [167, 85] width 4 height 4
radio input "true"
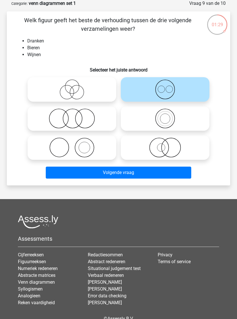
click at [177, 173] on button "Volgende vraag" at bounding box center [119, 173] width 146 height 12
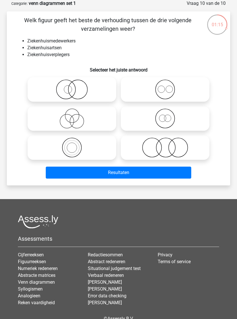
click at [72, 120] on icon at bounding box center [72, 118] width 84 height 20
click at [72, 116] on input "radio" at bounding box center [74, 114] width 4 height 4
radio input "true"
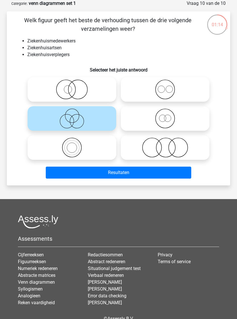
click at [174, 167] on button "Resultaten" at bounding box center [119, 173] width 146 height 12
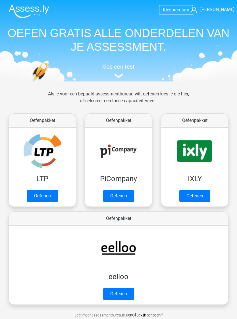
scroll to position [354, 0]
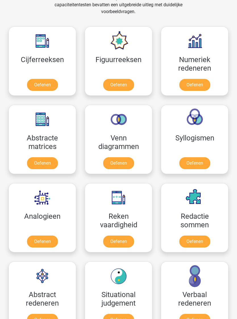
click at [200, 163] on link "Oefenen" at bounding box center [195, 163] width 31 height 12
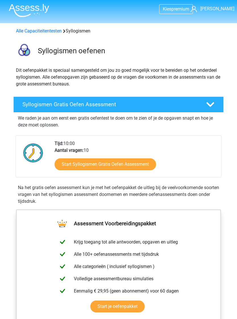
scroll to position [1, 0]
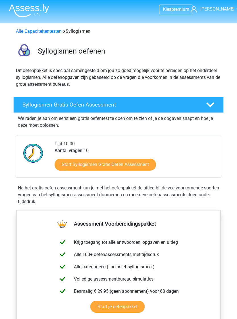
click at [147, 167] on link "Start Syllogismen Gratis Oefen Assessment" at bounding box center [106, 165] width 102 height 12
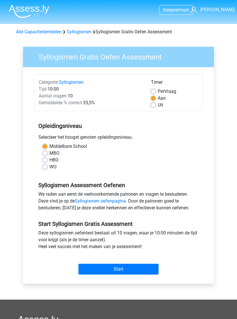
click at [138, 269] on input "Start" at bounding box center [119, 269] width 80 height 11
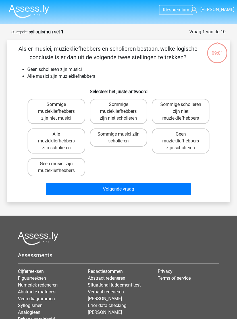
click at [130, 110] on label "Sommige muziekliefhebbers zijn niet scholieren" at bounding box center [119, 111] width 58 height 25
click at [122, 108] on input "Sommige muziekliefhebbers zijn niet scholieren" at bounding box center [121, 106] width 4 height 4
radio input "true"
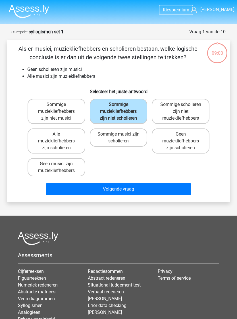
click at [142, 190] on button "Volgende vraag" at bounding box center [119, 189] width 146 height 12
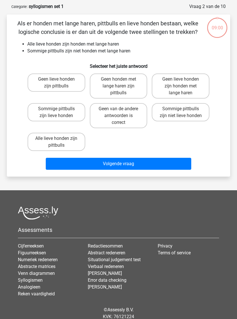
scroll to position [28, 0]
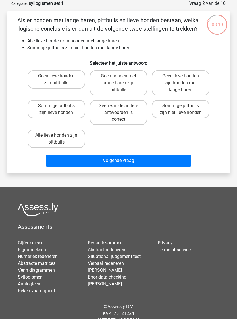
click at [39, 106] on label "Sommige pittbulls zijn lieve honden" at bounding box center [57, 109] width 58 height 18
click at [56, 106] on input "Sommige pittbulls zijn lieve honden" at bounding box center [58, 108] width 4 height 4
radio input "true"
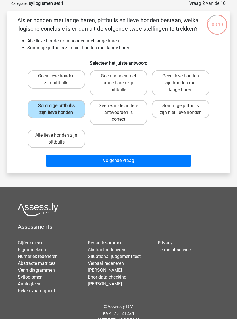
click at [181, 158] on button "Volgende vraag" at bounding box center [119, 161] width 146 height 12
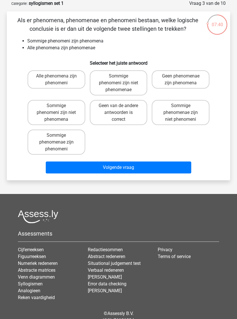
click at [129, 82] on label "Sommige phenomeni zijn niet phenomenae" at bounding box center [119, 82] width 58 height 25
click at [122, 80] on input "Sommige phenomeni zijn niet phenomenae" at bounding box center [121, 78] width 4 height 4
radio input "true"
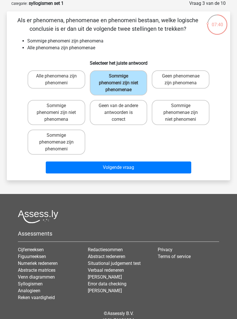
click at [143, 166] on button "Volgende vraag" at bounding box center [119, 167] width 146 height 12
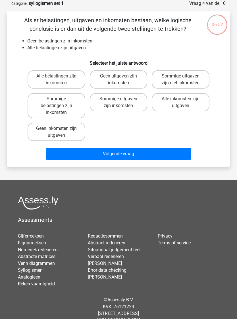
click at [38, 105] on label "Sommige belastingen zijn inkomsten" at bounding box center [57, 105] width 58 height 25
click at [56, 103] on input "Sommige belastingen zijn inkomsten" at bounding box center [58, 101] width 4 height 4
radio input "true"
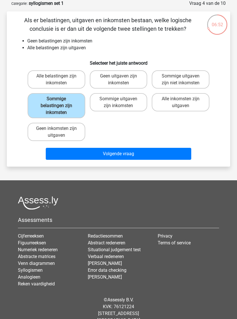
click at [185, 146] on div "Volgende vraag" at bounding box center [119, 152] width 206 height 19
click at [185, 151] on button "Volgende vraag" at bounding box center [119, 154] width 146 height 12
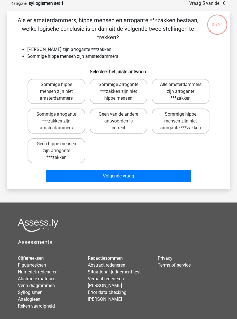
click at [189, 113] on label "Sommige hippe mensen zijn niet arrogante ***zakken" at bounding box center [181, 120] width 58 height 25
click at [185, 114] on input "Sommige hippe mensen zijn niet arrogante ***zakken" at bounding box center [183, 116] width 4 height 4
radio input "true"
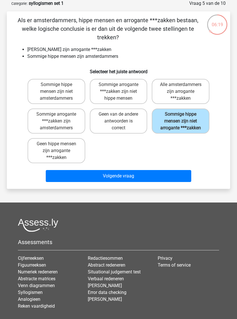
click at [135, 182] on button "Volgende vraag" at bounding box center [119, 176] width 146 height 12
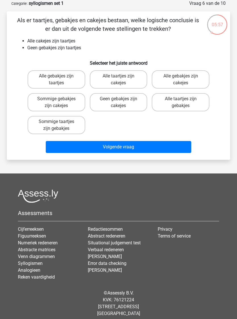
click at [134, 84] on label "Alle taartjes zijn cakejes" at bounding box center [119, 79] width 58 height 18
click at [122, 80] on input "Alle taartjes zijn cakejes" at bounding box center [121, 78] width 4 height 4
radio input "true"
click at [142, 149] on button "Volgende vraag" at bounding box center [119, 147] width 146 height 12
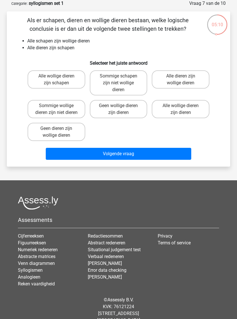
click at [194, 105] on label "Alle wollige dieren zijn dieren" at bounding box center [181, 109] width 58 height 18
click at [185, 106] on input "Alle wollige dieren zijn dieren" at bounding box center [183, 108] width 4 height 4
radio input "true"
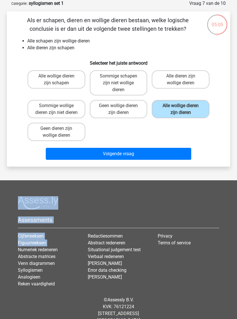
click at [179, 156] on button "Volgende vraag" at bounding box center [119, 154] width 146 height 12
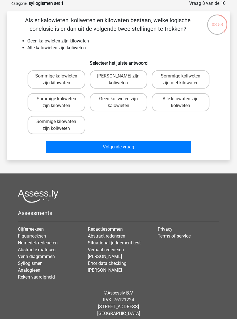
click at [132, 81] on label "Geen kilowaten zijn koliweten" at bounding box center [119, 79] width 58 height 18
click at [122, 80] on input "Geen kilowaten zijn koliweten" at bounding box center [121, 78] width 4 height 4
radio input "true"
click at [139, 147] on button "Volgende vraag" at bounding box center [119, 147] width 146 height 12
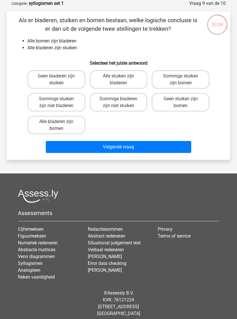
click at [0, 145] on div "03:04 Vraag 9 van de 10 Categorie: syllogismen set 1 Als er bladeren, stuiken e…" at bounding box center [118, 80] width 237 height 160
click at [130, 81] on label "Alle stuiken zijn bladeren" at bounding box center [119, 79] width 58 height 18
click at [122, 80] on input "Alle stuiken zijn bladeren" at bounding box center [121, 78] width 4 height 4
radio input "true"
click at [132, 148] on button "Volgende vraag" at bounding box center [119, 147] width 146 height 12
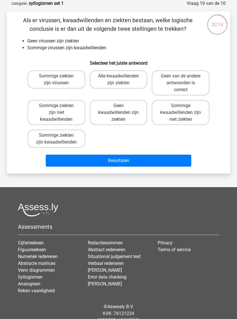
click at [199, 86] on label "Geen van de andere antwoorden is correct" at bounding box center [181, 82] width 58 height 25
click at [185, 80] on input "Geen van de andere antwoorden is correct" at bounding box center [183, 78] width 4 height 4
radio input "true"
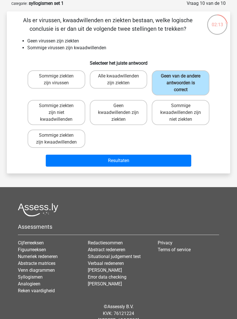
click at [173, 160] on button "Resultaten" at bounding box center [119, 161] width 146 height 12
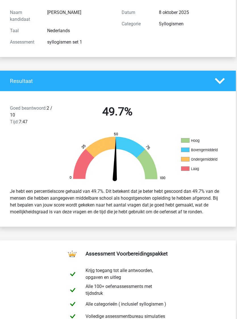
scroll to position [59, 1]
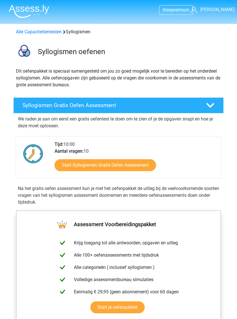
scroll to position [1, 0]
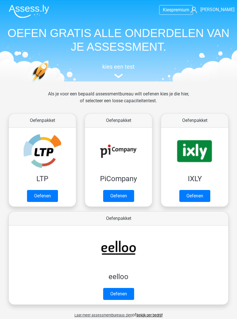
scroll to position [354, 0]
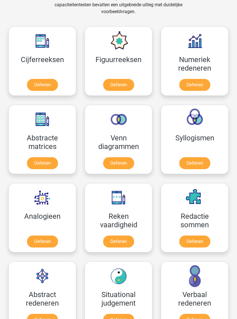
click at [132, 241] on link "Oefenen" at bounding box center [118, 241] width 31 height 12
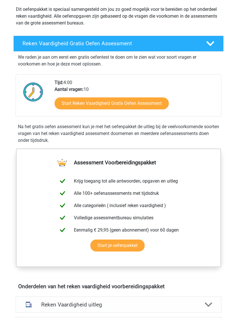
scroll to position [55, 0]
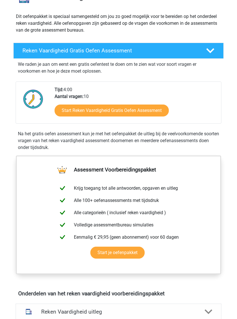
click at [161, 110] on link "Start Reken Vaardigheid Gratis Oefen Assessment" at bounding box center [112, 110] width 114 height 12
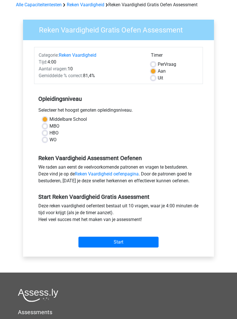
scroll to position [29, 0]
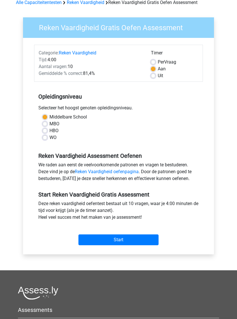
click at [138, 242] on input "Start" at bounding box center [119, 239] width 80 height 11
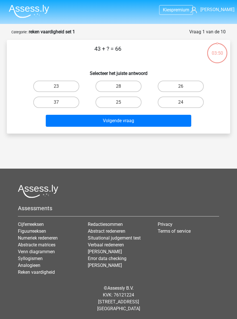
click at [33, 80] on div "23" at bounding box center [56, 86] width 62 height 16
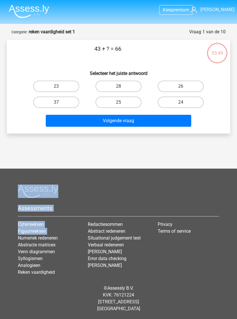
click at [36, 85] on label "23" at bounding box center [56, 86] width 46 height 11
click at [56, 86] on input "23" at bounding box center [58, 88] width 4 height 4
radio input "true"
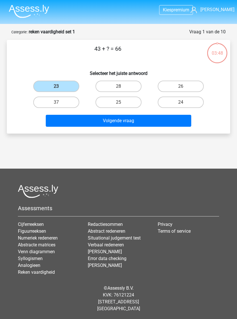
click at [188, 119] on button "Volgende vraag" at bounding box center [119, 121] width 146 height 12
click at [52, 81] on label "5" at bounding box center [56, 86] width 46 height 11
click at [56, 86] on input "5" at bounding box center [58, 88] width 4 height 4
radio input "true"
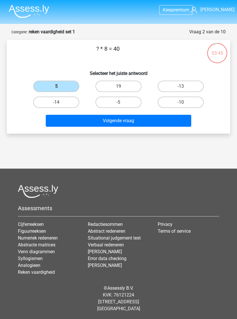
click at [187, 115] on button "Volgende vraag" at bounding box center [119, 121] width 146 height 12
click at [44, 81] on label "22" at bounding box center [56, 86] width 46 height 11
click at [56, 86] on input "22" at bounding box center [58, 88] width 4 height 4
radio input "true"
click at [179, 115] on button "Volgende vraag" at bounding box center [119, 121] width 146 height 12
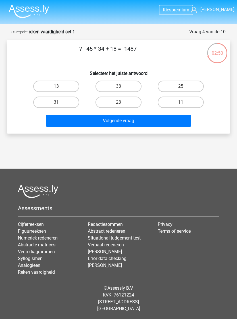
click at [192, 97] on label "11" at bounding box center [181, 102] width 46 height 11
click at [185, 102] on input "11" at bounding box center [183, 104] width 4 height 4
radio input "true"
click at [165, 115] on button "Volgende vraag" at bounding box center [119, 121] width 146 height 12
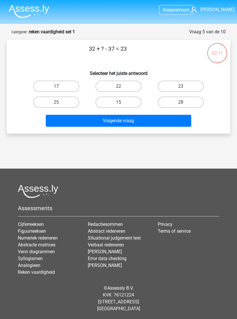
click at [191, 97] on label "28" at bounding box center [181, 102] width 46 height 11
click at [185, 102] on input "28" at bounding box center [183, 104] width 4 height 4
radio input "true"
click at [190, 98] on label "28" at bounding box center [181, 102] width 46 height 11
click at [185, 102] on input "28" at bounding box center [183, 104] width 4 height 4
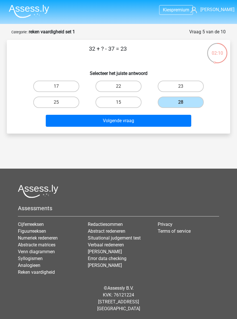
click at [178, 116] on button "Volgende vraag" at bounding box center [119, 121] width 146 height 12
click at [186, 97] on label "9" at bounding box center [181, 102] width 46 height 11
click at [185, 102] on input "9" at bounding box center [183, 104] width 4 height 4
radio input "true"
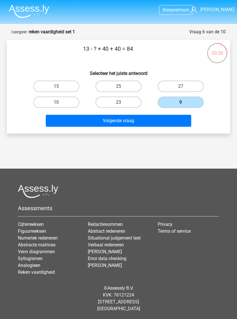
click at [52, 115] on button "Volgende vraag" at bounding box center [119, 121] width 146 height 12
click at [68, 97] on label "3" at bounding box center [56, 102] width 46 height 11
click at [60, 102] on input "3" at bounding box center [58, 104] width 4 height 4
radio input "true"
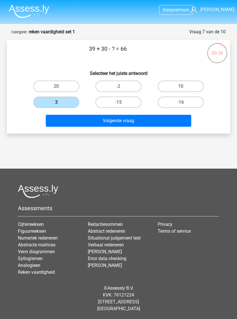
click at [65, 97] on label "3" at bounding box center [56, 102] width 46 height 11
click at [60, 102] on input "3" at bounding box center [58, 104] width 4 height 4
click at [88, 115] on button "Volgende vraag" at bounding box center [119, 121] width 146 height 12
click at [133, 97] on label "-12" at bounding box center [119, 102] width 46 height 11
click at [122, 102] on input "-12" at bounding box center [121, 104] width 4 height 4
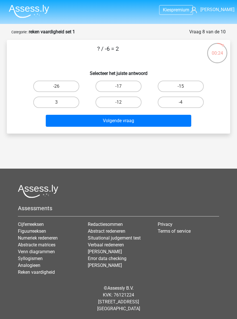
radio input "true"
click at [136, 115] on button "Volgende vraag" at bounding box center [119, 121] width 146 height 12
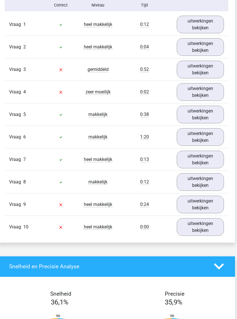
scroll to position [486, 2]
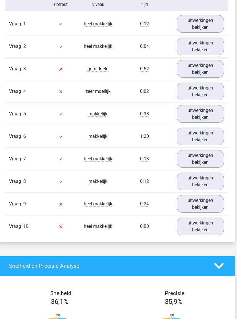
click at [230, 185] on div "In deze sectie vind je de antwoorden en uitwerkingen bij alle vragen. Daarnaast…" at bounding box center [116, 106] width 229 height 272
click at [216, 164] on link "uitwerkingen bekijken" at bounding box center [201, 159] width 48 height 18
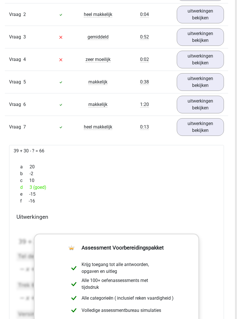
scroll to position [517, 2]
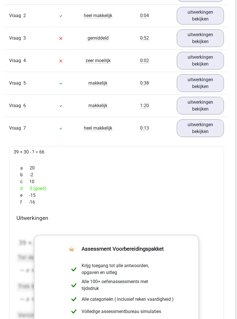
click at [214, 136] on link "uitwerkingen bekijken" at bounding box center [201, 128] width 48 height 18
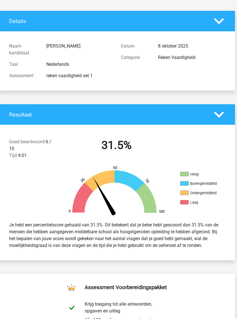
scroll to position [0, 2]
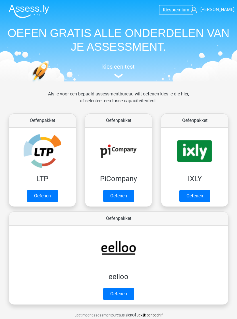
scroll to position [354, 0]
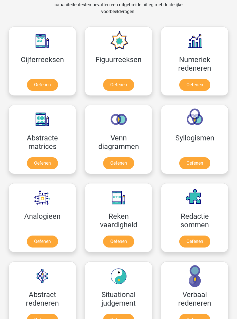
click at [206, 235] on link "Oefenen" at bounding box center [195, 241] width 31 height 12
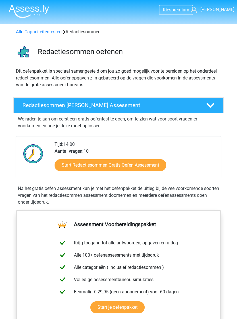
click at [64, 161] on link "Start Redactiesommen Gratis Oefen Assessment" at bounding box center [111, 165] width 112 height 12
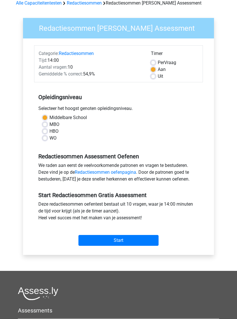
scroll to position [29, 0]
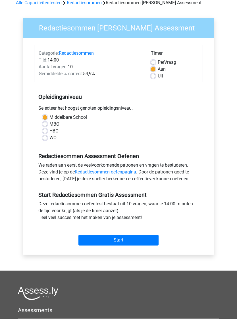
click at [147, 243] on input "Start" at bounding box center [119, 240] width 80 height 11
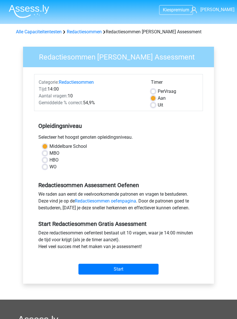
scroll to position [38, 0]
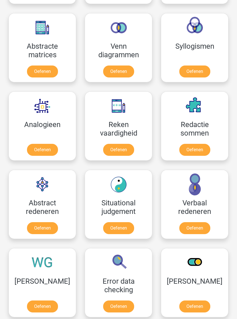
scroll to position [446, 0]
click at [39, 230] on link "Oefenen" at bounding box center [42, 228] width 31 height 12
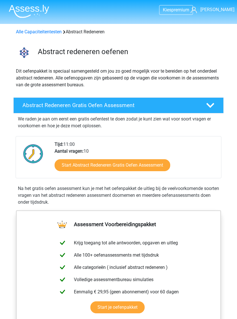
click at [70, 164] on link "Start Abstract Redeneren Gratis Oefen Assessment" at bounding box center [113, 165] width 116 height 12
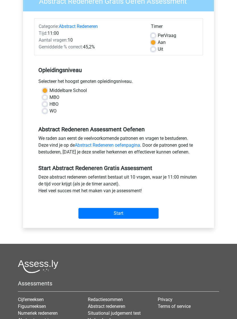
scroll to position [50, 0]
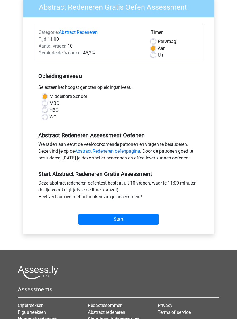
click at [152, 221] on input "Start" at bounding box center [119, 219] width 80 height 11
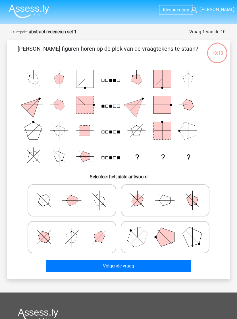
click at [179, 200] on icon at bounding box center [165, 201] width 83 height 28
click at [169, 194] on input "radio" at bounding box center [167, 192] width 4 height 4
radio input "true"
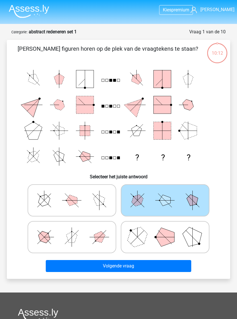
click at [165, 253] on label at bounding box center [165, 237] width 89 height 32
click at [165, 230] on input "radio" at bounding box center [167, 229] width 4 height 4
radio input "true"
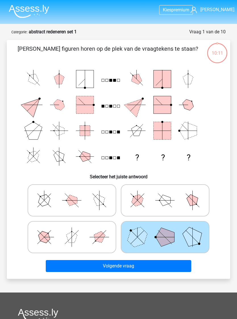
click at [194, 199] on polygon at bounding box center [193, 200] width 16 height 16
click at [169, 194] on input "radio" at bounding box center [167, 192] width 4 height 4
radio input "true"
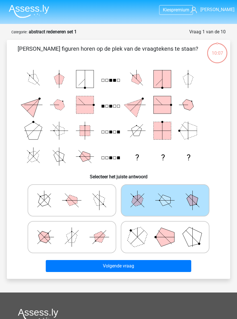
click at [161, 264] on button "Volgende vraag" at bounding box center [119, 266] width 146 height 12
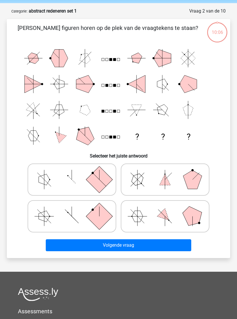
scroll to position [28, 0]
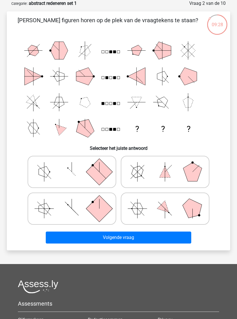
click at [196, 174] on polygon at bounding box center [193, 171] width 19 height 19
click at [169, 165] on input "radio" at bounding box center [167, 163] width 4 height 4
radio input "true"
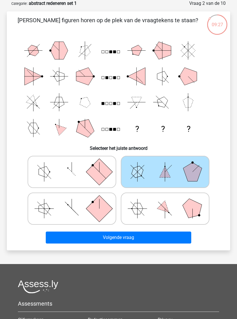
click at [165, 243] on button "Volgende vraag" at bounding box center [119, 237] width 146 height 12
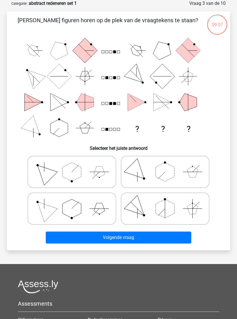
click at [190, 176] on polygon at bounding box center [193, 171] width 11 height 11
click at [169, 165] on input "radio" at bounding box center [167, 163] width 4 height 4
radio input "true"
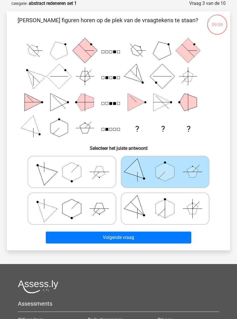
click at [170, 243] on button "Volgende vraag" at bounding box center [119, 237] width 146 height 12
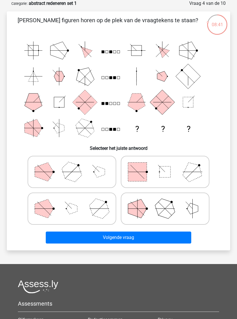
click at [39, 212] on polygon at bounding box center [44, 208] width 19 height 19
click at [72, 202] on input "radio" at bounding box center [74, 200] width 4 height 4
radio input "true"
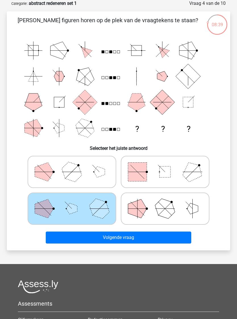
click at [161, 236] on button "Volgende vraag" at bounding box center [119, 237] width 146 height 12
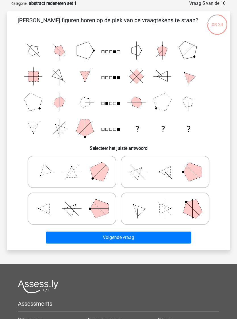
click at [46, 174] on icon at bounding box center [71, 172] width 83 height 28
click at [72, 165] on input "radio" at bounding box center [74, 163] width 4 height 4
radio input "true"
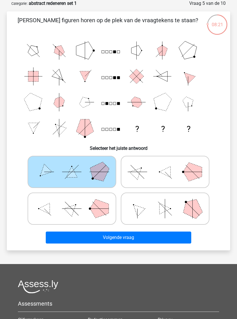
click at [166, 235] on button "Volgende vraag" at bounding box center [119, 237] width 146 height 12
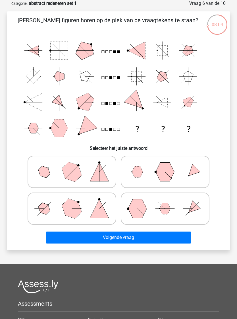
click at [48, 212] on polygon at bounding box center [44, 209] width 16 height 16
click at [72, 202] on input "radio" at bounding box center [74, 200] width 4 height 4
radio input "true"
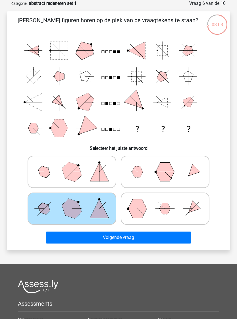
click at [174, 237] on button "Volgende vraag" at bounding box center [119, 237] width 146 height 12
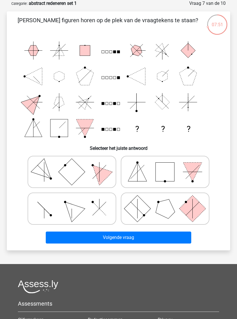
click at [196, 169] on polygon at bounding box center [193, 171] width 19 height 19
click at [169, 165] on input "radio" at bounding box center [167, 163] width 4 height 4
radio input "true"
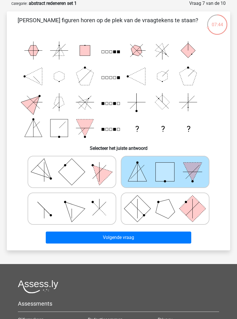
click at [166, 237] on button "Volgende vraag" at bounding box center [119, 237] width 146 height 12
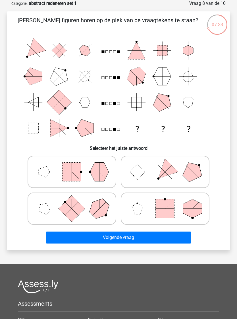
click at [190, 173] on polygon at bounding box center [193, 171] width 27 height 27
click at [169, 165] on input "radio" at bounding box center [167, 163] width 4 height 4
radio input "true"
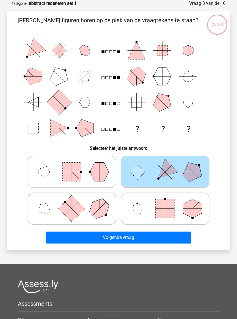
click at [173, 239] on button "Volgende vraag" at bounding box center [119, 237] width 146 height 12
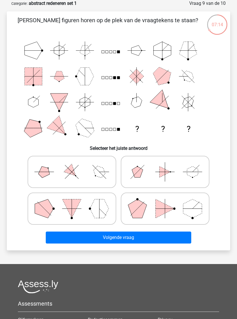
click at [47, 208] on polygon at bounding box center [44, 208] width 19 height 19
click at [72, 202] on input "radio" at bounding box center [74, 200] width 4 height 4
radio input "true"
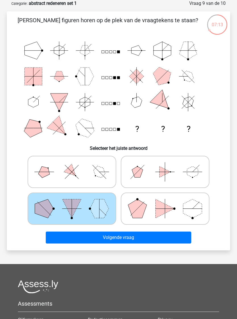
click at [166, 234] on button "Volgende vraag" at bounding box center [119, 237] width 146 height 12
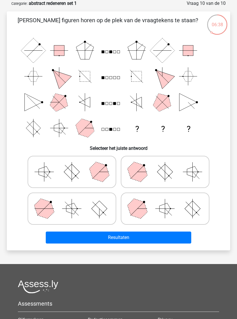
click at [188, 174] on polygon at bounding box center [193, 171] width 11 height 11
click at [169, 165] on input "radio" at bounding box center [167, 163] width 4 height 4
radio input "true"
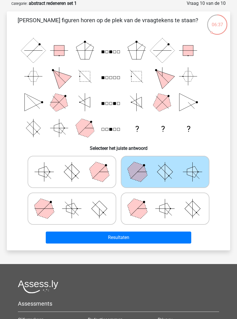
click at [171, 236] on button "Resultaten" at bounding box center [119, 237] width 146 height 12
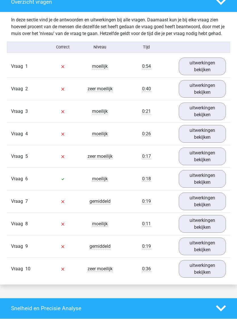
click at [222, 187] on link "uitwerkingen bekijken" at bounding box center [203, 179] width 48 height 18
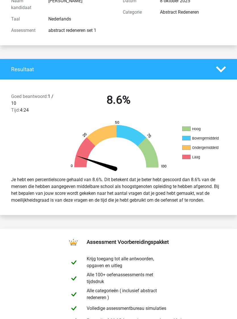
scroll to position [68, 0]
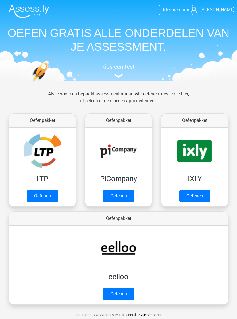
scroll to position [455, 0]
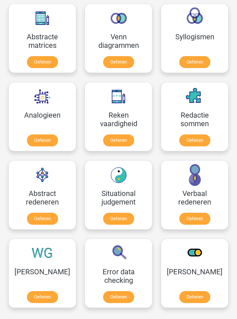
click at [196, 219] on link "Oefenen" at bounding box center [195, 219] width 31 height 12
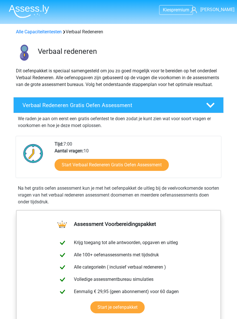
click at [161, 171] on link "Start Verbaal Redeneren Gratis Oefen Assessment" at bounding box center [112, 165] width 114 height 12
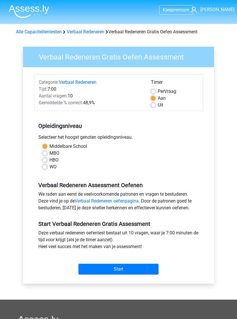
click at [146, 267] on input "Start" at bounding box center [119, 269] width 80 height 11
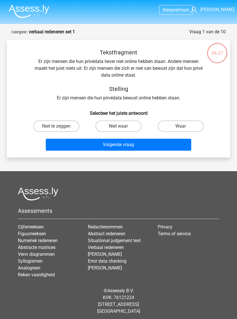
click at [41, 125] on label "Niet te zeggen" at bounding box center [56, 125] width 46 height 11
click at [56, 126] on input "Niet te zeggen" at bounding box center [58, 128] width 4 height 4
radio input "true"
click at [188, 146] on button "Volgende vraag" at bounding box center [119, 145] width 146 height 12
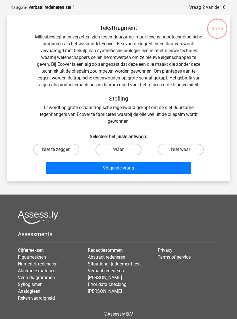
scroll to position [28, 0]
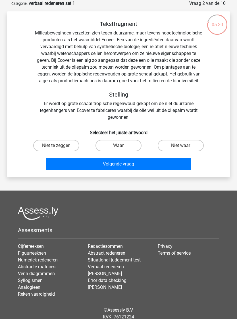
click at [196, 151] on label "Niet waar" at bounding box center [181, 145] width 46 height 11
click at [185, 149] on input "Niet waar" at bounding box center [183, 148] width 4 height 4
radio input "true"
click at [174, 166] on button "Volgende vraag" at bounding box center [119, 164] width 146 height 12
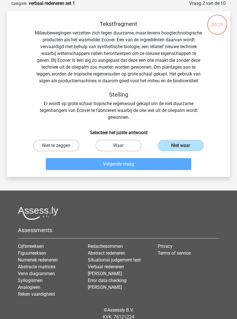
scroll to position [23, 0]
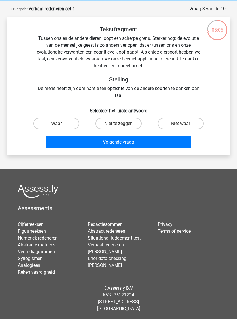
click at [41, 127] on label "Waar" at bounding box center [56, 123] width 46 height 11
click at [56, 127] on input "Waar" at bounding box center [58, 126] width 4 height 4
radio input "true"
click at [186, 143] on button "Volgende vraag" at bounding box center [119, 142] width 146 height 12
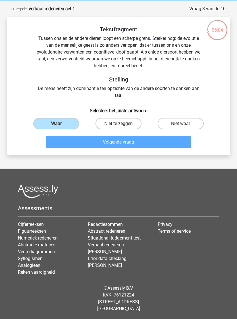
scroll to position [9, 0]
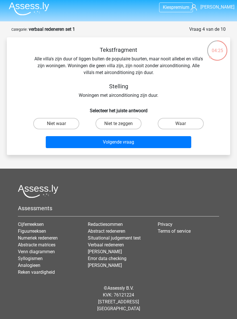
click at [67, 118] on label "Niet waar" at bounding box center [56, 123] width 46 height 11
click at [60, 124] on input "Niet waar" at bounding box center [58, 126] width 4 height 4
radio input "true"
click at [128, 118] on label "Niet te zeggen" at bounding box center [119, 123] width 46 height 11
click at [122, 124] on input "Niet te zeggen" at bounding box center [121, 126] width 4 height 4
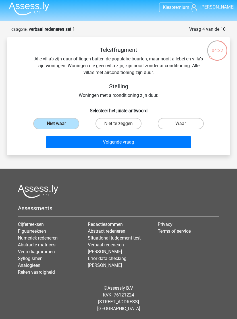
radio input "true"
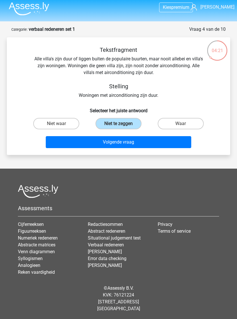
click at [128, 137] on button "Volgende vraag" at bounding box center [119, 142] width 146 height 12
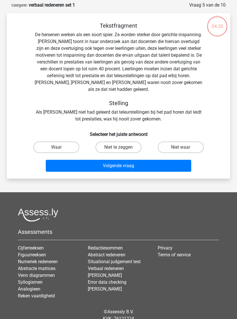
scroll to position [28, 0]
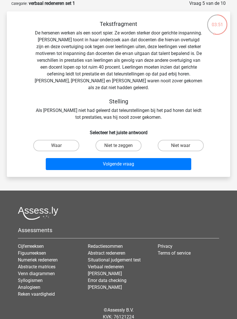
click at [43, 147] on label "Waar" at bounding box center [56, 145] width 46 height 11
click at [56, 147] on input "Waar" at bounding box center [58, 148] width 4 height 4
radio input "true"
click at [180, 161] on button "Volgende vraag" at bounding box center [119, 164] width 146 height 12
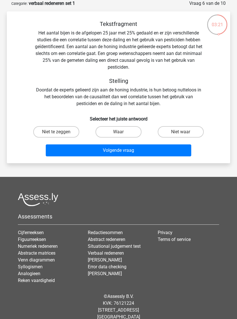
click at [132, 130] on label "Waar" at bounding box center [119, 131] width 46 height 11
click at [122, 132] on input "Waar" at bounding box center [121, 134] width 4 height 4
radio input "true"
click at [138, 150] on button "Volgende vraag" at bounding box center [119, 150] width 146 height 12
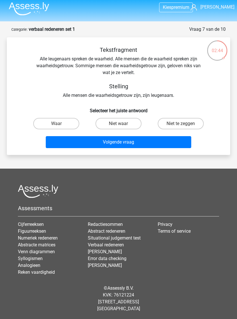
click at [130, 118] on label "Niet waar" at bounding box center [119, 123] width 46 height 11
click at [122, 124] on input "Niet waar" at bounding box center [121, 126] width 4 height 4
radio input "true"
click at [130, 138] on button "Volgende vraag" at bounding box center [119, 142] width 146 height 12
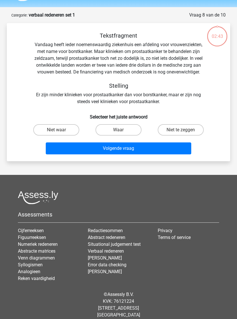
scroll to position [28, 0]
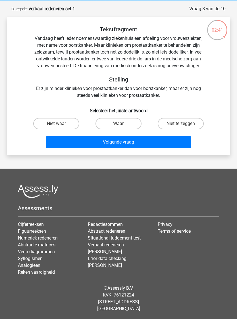
click at [149, 140] on button "Volgende vraag" at bounding box center [119, 142] width 146 height 12
click at [149, 145] on button "Volgende vraag" at bounding box center [119, 142] width 146 height 12
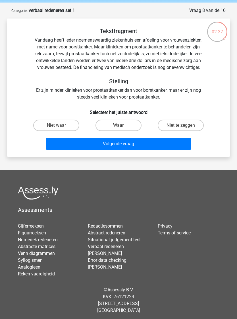
scroll to position [21, 0]
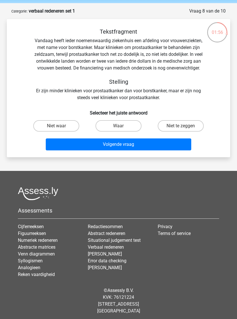
click at [42, 132] on label "Niet waar" at bounding box center [56, 125] width 46 height 11
click at [56, 130] on input "Niet waar" at bounding box center [58, 128] width 4 height 4
radio input "true"
click at [185, 150] on button "Volgende vraag" at bounding box center [119, 144] width 146 height 12
click at [58, 150] on button "Volgende vraag" at bounding box center [119, 144] width 146 height 12
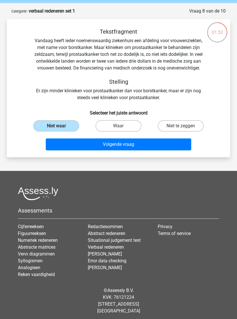
click at [62, 150] on button "Volgende vraag" at bounding box center [119, 144] width 146 height 12
click at [179, 149] on button "Volgende vraag" at bounding box center [119, 144] width 146 height 12
click at [224, 149] on div "Tekstfragment Vandaag heeft ieder noemenswaardig ziekenhuis een afdeling voor v…" at bounding box center [118, 90] width 219 height 124
click at [59, 149] on button "Volgende vraag" at bounding box center [119, 144] width 146 height 12
click at [145, 150] on button "Volgende vraag" at bounding box center [119, 144] width 146 height 12
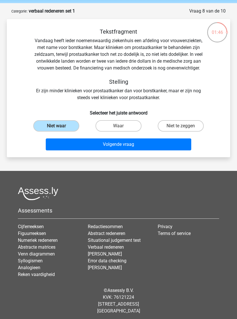
click at [145, 150] on button "Volgende vraag" at bounding box center [119, 144] width 146 height 12
click at [40, 132] on label "Niet waar" at bounding box center [56, 125] width 46 height 11
click at [56, 130] on input "Niet waar" at bounding box center [58, 128] width 4 height 4
click at [139, 150] on button "Volgende vraag" at bounding box center [119, 144] width 146 height 12
click at [143, 150] on button "Volgende vraag" at bounding box center [119, 144] width 146 height 12
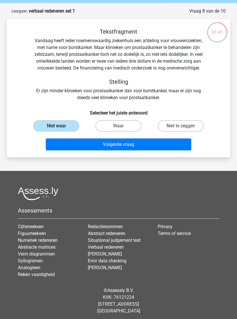
click at [181, 147] on button "Volgende vraag" at bounding box center [119, 144] width 146 height 12
click at [179, 150] on button "Volgende vraag" at bounding box center [119, 144] width 146 height 12
click at [52, 132] on label "Niet waar" at bounding box center [56, 125] width 46 height 11
click at [56, 130] on input "Niet waar" at bounding box center [58, 128] width 4 height 4
click at [52, 132] on label "Niet waar" at bounding box center [56, 125] width 46 height 11
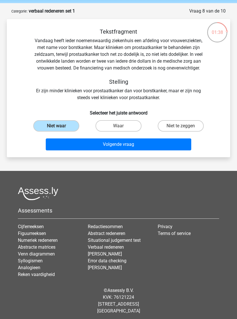
click at [56, 130] on input "Niet waar" at bounding box center [58, 128] width 4 height 4
click at [175, 150] on button "Volgende vraag" at bounding box center [119, 144] width 146 height 12
click at [180, 150] on button "Volgende vraag" at bounding box center [119, 144] width 146 height 12
click at [180, 148] on button "Volgende vraag" at bounding box center [119, 144] width 146 height 12
click at [178, 150] on button "Volgende vraag" at bounding box center [119, 144] width 146 height 12
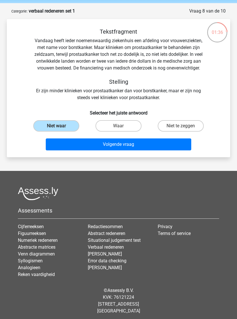
click at [60, 150] on button "Volgende vraag" at bounding box center [119, 144] width 146 height 12
click at [52, 132] on label "Niet waar" at bounding box center [56, 125] width 46 height 11
click at [56, 130] on input "Niet waar" at bounding box center [58, 128] width 4 height 4
click at [77, 130] on label "Niet waar" at bounding box center [56, 125] width 46 height 11
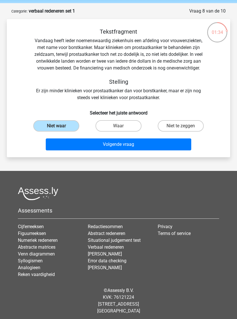
click at [60, 130] on input "Niet waar" at bounding box center [58, 128] width 4 height 4
click at [72, 114] on h6 "Selecteer het juiste antwoord" at bounding box center [119, 111] width 206 height 10
click at [68, 132] on label "Niet waar" at bounding box center [56, 125] width 46 height 11
click at [60, 130] on input "Niet waar" at bounding box center [58, 128] width 4 height 4
click at [81, 150] on button "Volgende vraag" at bounding box center [119, 144] width 146 height 12
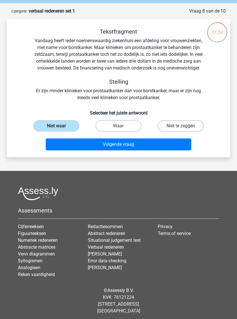
click at [110, 150] on button "Volgende vraag" at bounding box center [119, 144] width 146 height 12
click at [113, 149] on button "Volgende vraag" at bounding box center [119, 144] width 146 height 12
click at [114, 150] on button "Volgende vraag" at bounding box center [119, 144] width 146 height 12
click at [180, 149] on button "Volgende vraag" at bounding box center [119, 144] width 146 height 12
click at [182, 148] on button "Volgende vraag" at bounding box center [119, 144] width 146 height 12
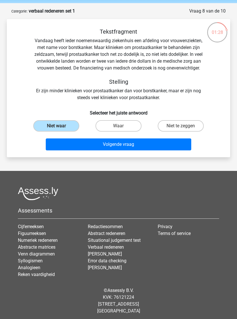
click at [198, 132] on label "Niet te zeggen" at bounding box center [181, 125] width 46 height 11
click at [185, 130] on input "Niet te zeggen" at bounding box center [183, 128] width 4 height 4
radio input "true"
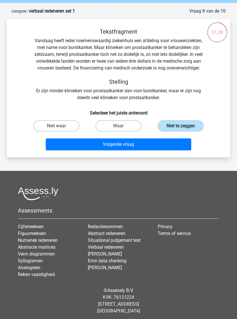
click at [42, 130] on label "Niet waar" at bounding box center [56, 125] width 46 height 11
click at [56, 130] on input "Niet waar" at bounding box center [58, 128] width 4 height 4
radio input "true"
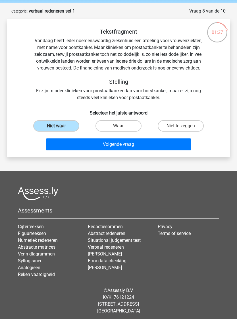
click at [171, 149] on button "Volgende vraag" at bounding box center [119, 144] width 146 height 12
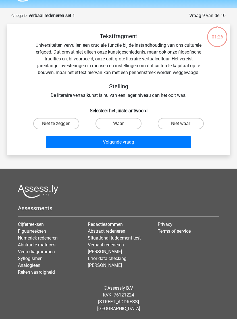
scroll to position [16, 0]
click at [69, 123] on label "Niet te zeggen" at bounding box center [56, 123] width 46 height 11
click at [60, 124] on input "Niet te zeggen" at bounding box center [58, 126] width 4 height 4
radio input "true"
click at [83, 136] on button "Volgende vraag" at bounding box center [119, 142] width 146 height 12
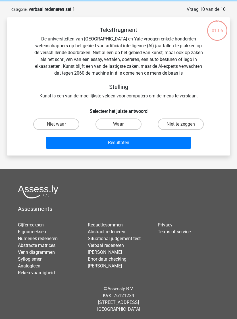
scroll to position [23, 0]
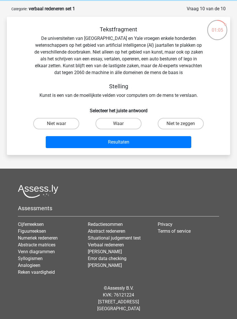
click at [171, 136] on button "Resultaten" at bounding box center [119, 142] width 146 height 12
click at [53, 129] on label "Niet waar" at bounding box center [56, 123] width 46 height 11
click at [56, 127] on input "Niet waar" at bounding box center [58, 126] width 4 height 4
radio input "true"
click at [26, 103] on div "Tekstfragment De universiteiten van Oxford en Yale vroegen enkele honderden wet…" at bounding box center [118, 88] width 219 height 124
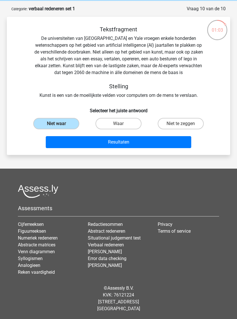
click at [174, 136] on button "Resultaten" at bounding box center [119, 142] width 146 height 12
click at [174, 138] on button "Resultaten" at bounding box center [119, 142] width 146 height 12
click at [32, 136] on div "Resultaten" at bounding box center [119, 141] width 206 height 19
click at [184, 121] on label "Niet te zeggen" at bounding box center [181, 123] width 46 height 11
click at [184, 124] on input "Niet te zeggen" at bounding box center [183, 126] width 4 height 4
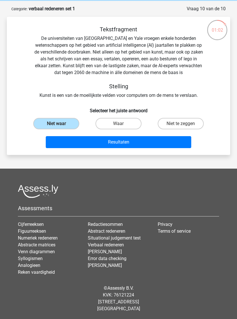
radio input "true"
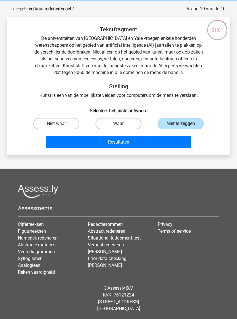
click at [47, 122] on label "Niet waar" at bounding box center [56, 123] width 46 height 11
click at [56, 124] on input "Niet waar" at bounding box center [58, 126] width 4 height 4
radio input "true"
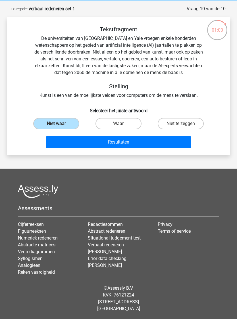
click at [195, 120] on label "Niet te zeggen" at bounding box center [181, 123] width 46 height 11
click at [185, 124] on input "Niet te zeggen" at bounding box center [183, 126] width 4 height 4
radio input "true"
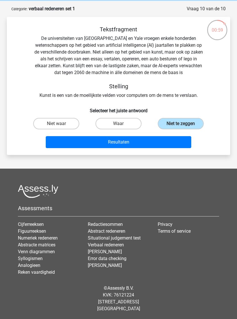
click at [178, 138] on button "Resultaten" at bounding box center [119, 142] width 146 height 12
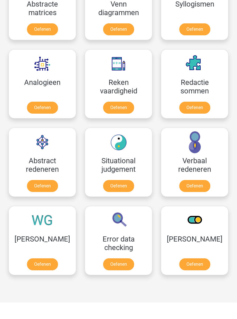
scroll to position [498, 0]
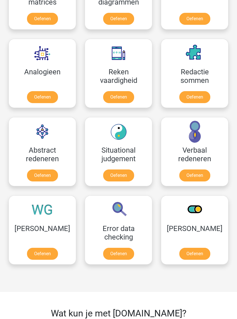
click at [34, 255] on link "Oefenen" at bounding box center [42, 254] width 31 height 12
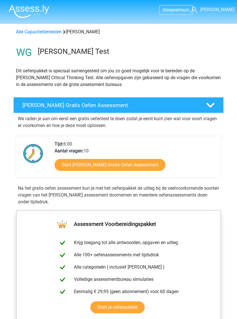
click at [69, 167] on link "Start Watson Glaser Gratis Oefen Assessment" at bounding box center [110, 165] width 111 height 12
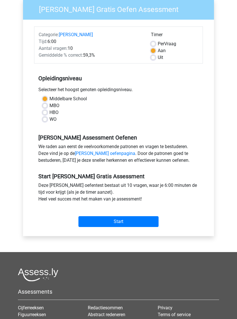
scroll to position [56, 0]
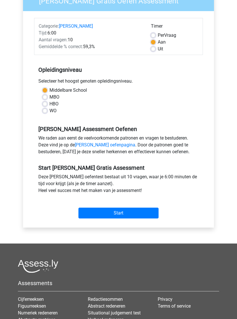
click at [153, 211] on input "Start" at bounding box center [119, 213] width 80 height 11
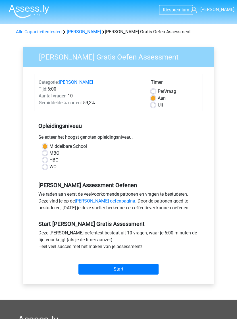
scroll to position [65, 0]
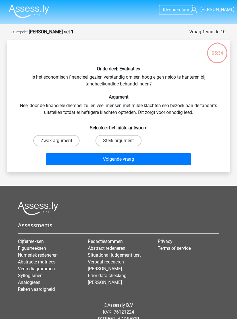
click at [128, 140] on label "Sterk argument" at bounding box center [119, 140] width 46 height 11
click at [122, 141] on input "Sterk argument" at bounding box center [121, 143] width 4 height 4
radio input "true"
click at [191, 153] on button "Volgende vraag" at bounding box center [119, 159] width 146 height 12
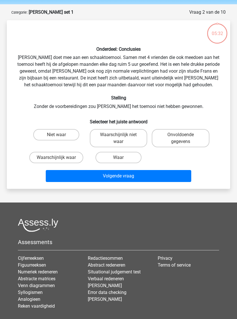
scroll to position [28, 0]
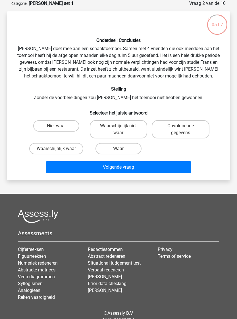
click at [43, 151] on label "Waarschijnlijk waar" at bounding box center [56, 148] width 54 height 11
click at [56, 151] on input "Waarschijnlijk waar" at bounding box center [58, 151] width 4 height 4
radio input "true"
click at [122, 150] on input "Waar" at bounding box center [121, 151] width 4 height 4
radio input "true"
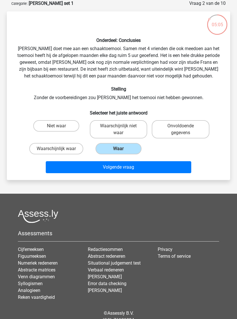
click at [131, 170] on button "Volgende vraag" at bounding box center [119, 167] width 146 height 12
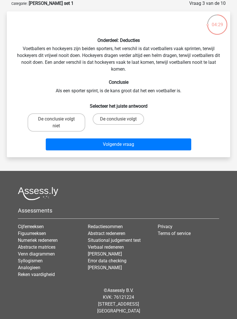
click at [49, 120] on label "De conclusie volgt niet" at bounding box center [57, 122] width 58 height 18
click at [56, 120] on input "De conclusie volgt niet" at bounding box center [58, 121] width 4 height 4
radio input "true"
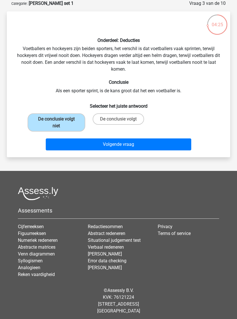
click at [182, 147] on button "Volgende vraag" at bounding box center [119, 144] width 146 height 12
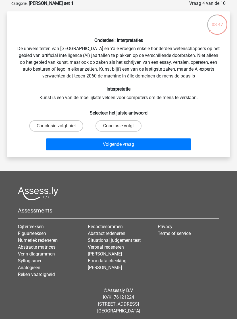
click at [130, 127] on label "Conclusie volgt" at bounding box center [119, 125] width 46 height 11
click at [122, 127] on input "Conclusie volgt" at bounding box center [121, 128] width 4 height 4
radio input "true"
click at [138, 144] on button "Volgende vraag" at bounding box center [119, 144] width 146 height 12
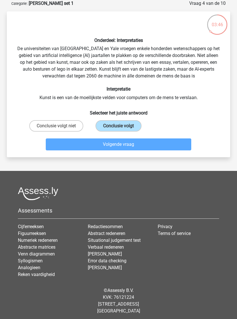
scroll to position [10, 0]
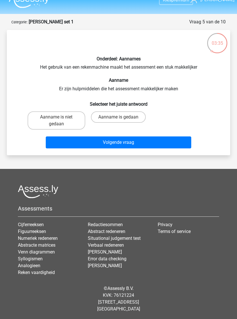
click at [136, 118] on label "Aanname is gedaan" at bounding box center [118, 116] width 55 height 11
click at [122, 118] on input "Aanname is gedaan" at bounding box center [121, 119] width 4 height 4
radio input "true"
click at [140, 144] on button "Volgende vraag" at bounding box center [119, 142] width 146 height 12
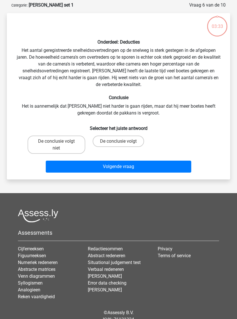
scroll to position [28, 0]
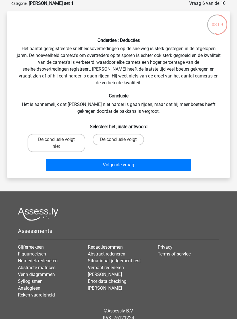
click at [202, 141] on div "De conclusie volgt niet De conclusie volgt" at bounding box center [118, 143] width 187 height 23
click at [143, 143] on label "De conclusie volgt" at bounding box center [119, 139] width 52 height 11
click at [122, 143] on input "De conclusie volgt" at bounding box center [121, 142] width 4 height 4
radio input "true"
click at [169, 166] on button "Volgende vraag" at bounding box center [119, 165] width 146 height 12
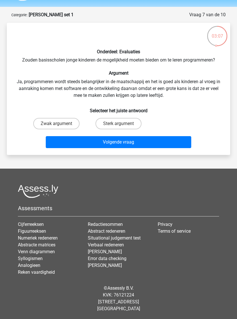
scroll to position [17, 0]
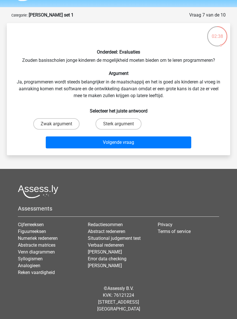
click at [131, 124] on label "Sterk argument" at bounding box center [119, 123] width 46 height 11
click at [122, 124] on input "Sterk argument" at bounding box center [121, 126] width 4 height 4
radio input "true"
click at [131, 141] on button "Volgende vraag" at bounding box center [119, 142] width 146 height 12
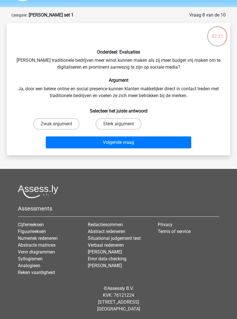
click at [134, 122] on label "Sterk argument" at bounding box center [119, 123] width 46 height 11
click at [122, 124] on input "Sterk argument" at bounding box center [121, 126] width 4 height 4
radio input "true"
click at [140, 141] on button "Volgende vraag" at bounding box center [119, 142] width 146 height 12
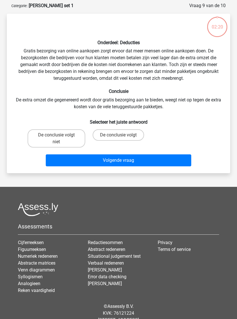
scroll to position [28, 0]
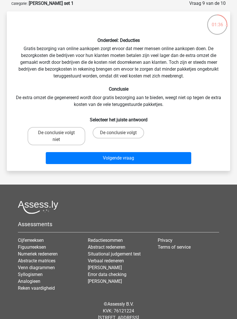
click at [46, 138] on label "De conclusie volgt niet" at bounding box center [57, 136] width 58 height 18
click at [56, 136] on input "De conclusie volgt niet" at bounding box center [58, 135] width 4 height 4
radio input "true"
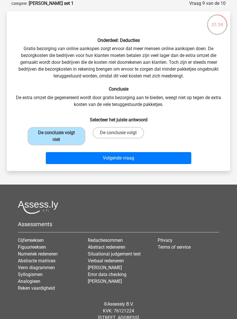
click at [177, 156] on button "Volgende vraag" at bounding box center [119, 158] width 146 height 12
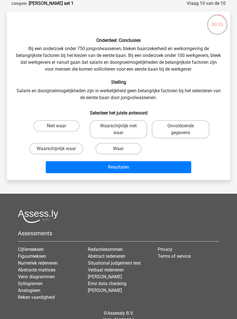
click at [138, 152] on label "Waar" at bounding box center [119, 148] width 46 height 11
click at [122, 152] on input "Waar" at bounding box center [121, 151] width 4 height 4
radio input "true"
click at [169, 165] on button "Resultaten" at bounding box center [119, 167] width 146 height 12
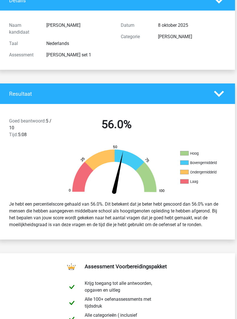
scroll to position [42, 2]
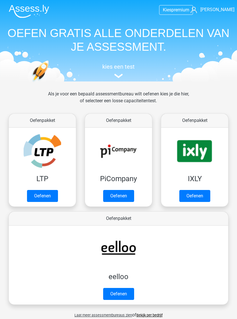
scroll to position [507, 0]
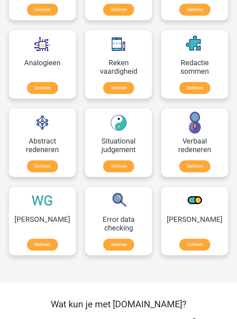
click at [127, 243] on link "Oefenen" at bounding box center [118, 245] width 31 height 12
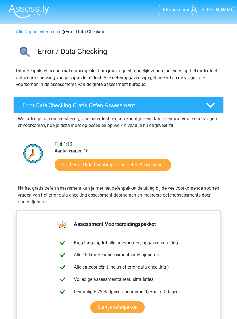
click at [148, 167] on link "Start Error Data Checking Gratis Oefen Assessment" at bounding box center [113, 165] width 117 height 12
click at [139, 170] on link "Start Error Data Checking Gratis Oefen Assessment" at bounding box center [113, 165] width 117 height 12
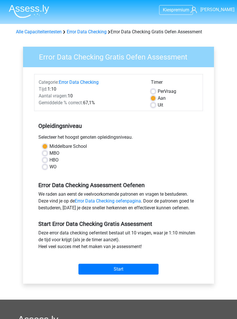
click at [130, 266] on input "Start" at bounding box center [119, 269] width 80 height 11
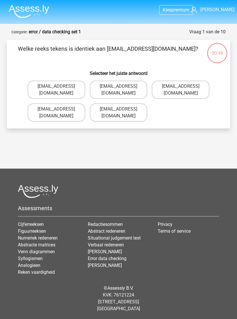
click at [132, 103] on label "Evie_Meade@joinmail.com.uk" at bounding box center [119, 112] width 58 height 18
click at [122, 109] on input "Evie_Meade@joinmail.com.uk" at bounding box center [121, 111] width 4 height 4
radio input "true"
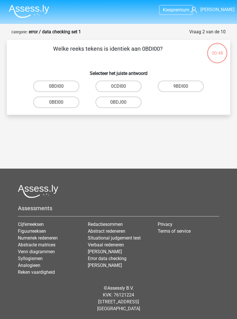
scroll to position [9, 0]
click at [46, 81] on label "0BDI00" at bounding box center [56, 86] width 46 height 11
click at [56, 86] on input "0BDI00" at bounding box center [58, 88] width 4 height 4
radio input "true"
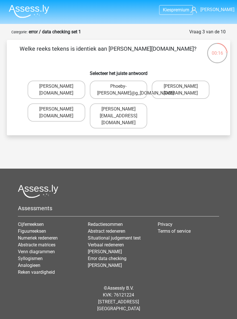
click at [183, 84] on label "Phoebe-Patterson@g_mail.gr" at bounding box center [181, 90] width 58 height 18
click at [183, 86] on input "Phoebe-Patterson@g_mail.gr" at bounding box center [183, 88] width 4 height 4
radio input "true"
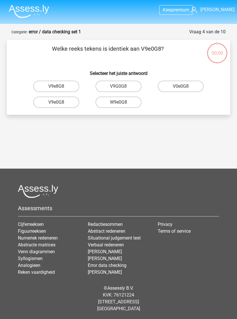
scroll to position [9, 0]
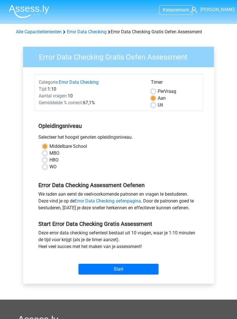
click at [133, 264] on input "Start" at bounding box center [119, 269] width 80 height 11
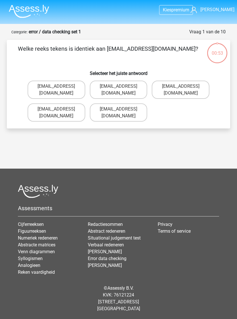
click at [138, 105] on label "[EMAIL_ADDRESS][DOMAIN_NAME]" at bounding box center [119, 112] width 58 height 18
click at [122, 109] on input "[EMAIL_ADDRESS][DOMAIN_NAME]" at bounding box center [121, 111] width 4 height 4
radio input "true"
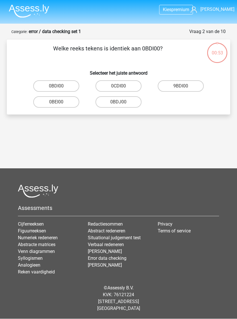
scroll to position [9, 0]
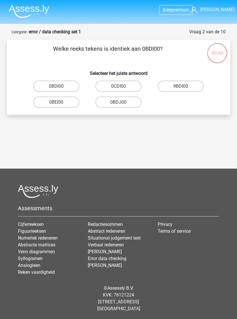
click at [68, 81] on label "0BDI00" at bounding box center [56, 86] width 46 height 11
click at [60, 86] on input "0BDI00" at bounding box center [58, 88] width 4 height 4
radio input "true"
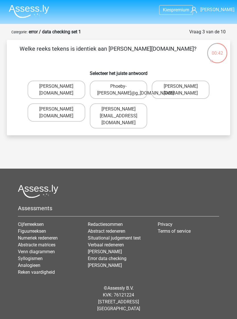
click at [191, 81] on label "[PERSON_NAME][DOMAIN_NAME]" at bounding box center [181, 90] width 58 height 18
click at [185, 86] on input "[PERSON_NAME][DOMAIN_NAME]" at bounding box center [183, 88] width 4 height 4
radio input "true"
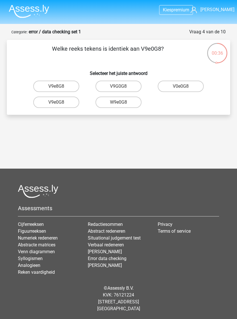
click at [137, 97] on label "W9e0G8" at bounding box center [119, 102] width 46 height 11
click at [122, 102] on input "W9e0G8" at bounding box center [121, 104] width 4 height 4
radio input "true"
click at [65, 97] on label "91O51S" at bounding box center [56, 102] width 46 height 11
click at [60, 102] on input "91O51S" at bounding box center [58, 104] width 4 height 4
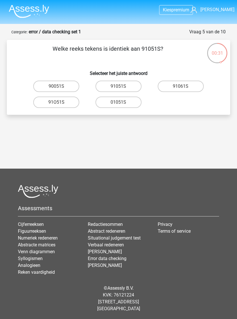
radio input "true"
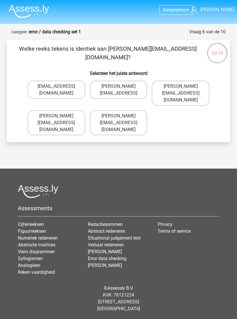
click at [139, 110] on label "Connor.Paterson@mailme.com" at bounding box center [119, 122] width 58 height 25
click at [122, 116] on input "Connor.Paterson@mailme.com" at bounding box center [121, 118] width 4 height 4
radio input "true"
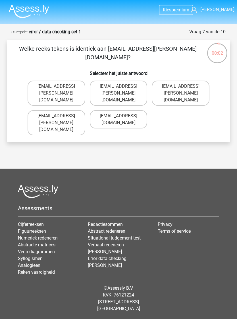
click at [135, 110] on label "Ava-Caroll@mailme.uk.com" at bounding box center [119, 119] width 58 height 18
click at [122, 116] on input "Ava-Caroll@mailme.uk.com" at bounding box center [121, 118] width 4 height 4
radio input "true"
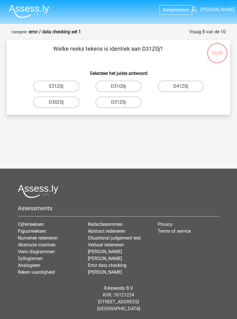
scroll to position [9, 0]
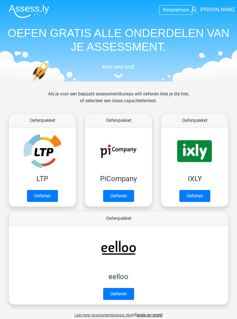
scroll to position [507, 0]
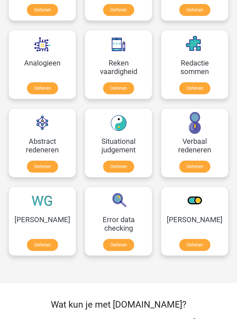
click at [203, 243] on link "Oefenen" at bounding box center [195, 245] width 31 height 12
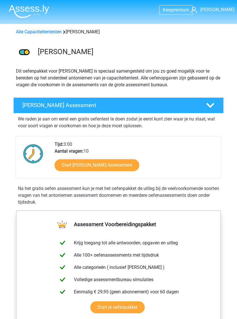
click at [130, 171] on link "Start Antoniemen Gratis Oefen Assessment" at bounding box center [97, 165] width 85 height 12
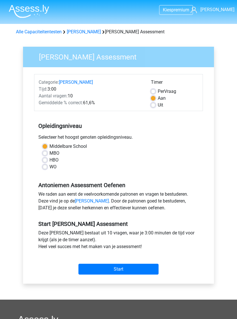
click at [130, 270] on input "Start" at bounding box center [119, 269] width 80 height 11
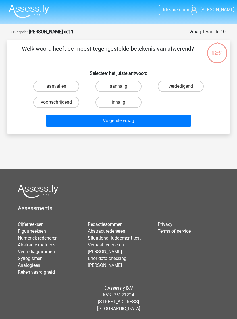
click at [66, 89] on label "aanvallen" at bounding box center [56, 86] width 46 height 11
click at [60, 89] on input "aanvallen" at bounding box center [58, 88] width 4 height 4
radio input "true"
click at [186, 116] on button "Volgende vraag" at bounding box center [119, 121] width 146 height 12
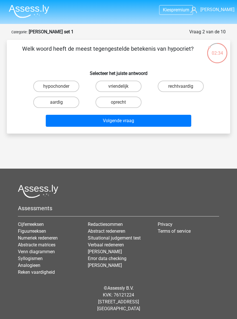
click at [136, 97] on label "oprecht" at bounding box center [119, 102] width 46 height 11
click at [122, 102] on input "oprecht" at bounding box center [121, 104] width 4 height 4
radio input "true"
click at [147, 115] on button "Volgende vraag" at bounding box center [119, 121] width 146 height 12
click at [181, 81] on label "beëindigen" at bounding box center [181, 86] width 46 height 11
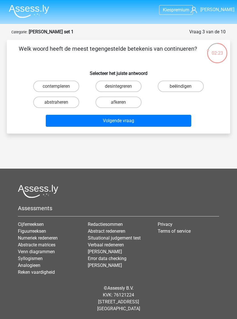
click at [181, 86] on input "beëindigen" at bounding box center [183, 88] width 4 height 4
radio input "true"
click at [165, 115] on button "Volgende vraag" at bounding box center [119, 121] width 146 height 12
click at [134, 115] on button "Volgende vraag" at bounding box center [119, 121] width 146 height 12
click at [130, 97] on label "mager" at bounding box center [119, 102] width 46 height 11
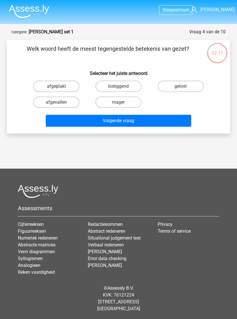
click at [122, 102] on input "mager" at bounding box center [121, 104] width 4 height 4
radio input "true"
click at [132, 97] on label "mager" at bounding box center [119, 102] width 46 height 11
click at [122, 102] on input "mager" at bounding box center [121, 104] width 4 height 4
click at [143, 115] on button "Volgende vraag" at bounding box center [119, 121] width 146 height 12
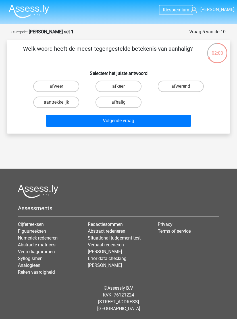
click at [191, 81] on label "afwerend" at bounding box center [181, 86] width 46 height 11
click at [185, 86] on input "afwerend" at bounding box center [183, 88] width 4 height 4
radio input "true"
click at [144, 117] on button "Volgende vraag" at bounding box center [119, 121] width 146 height 12
click at [133, 81] on label "afkerig" at bounding box center [119, 86] width 46 height 11
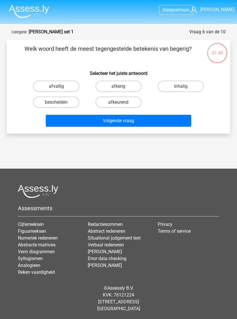
click at [122, 86] on input "afkerig" at bounding box center [121, 88] width 4 height 4
radio input "true"
click at [140, 115] on button "Volgende vraag" at bounding box center [119, 121] width 146 height 12
click at [49, 97] on label "afstellen" at bounding box center [56, 102] width 46 height 11
click at [56, 102] on input "afstellen" at bounding box center [58, 104] width 4 height 4
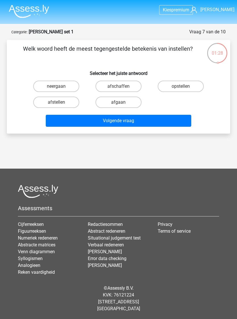
radio input "true"
click at [128, 81] on label "afschaffen" at bounding box center [119, 86] width 46 height 11
click at [122, 86] on input "afschaffen" at bounding box center [121, 88] width 4 height 4
radio input "true"
click at [128, 81] on label "afschaffen" at bounding box center [119, 86] width 46 height 11
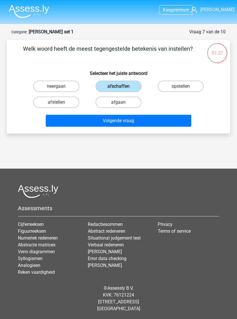
click at [122, 86] on input "afschaffen" at bounding box center [121, 88] width 4 height 4
click at [129, 115] on button "Volgende vraag" at bounding box center [119, 121] width 146 height 12
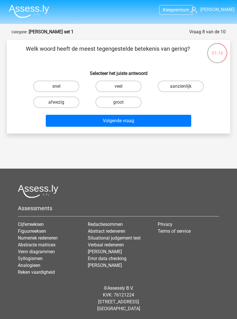
click at [185, 86] on input "aanzienlijk" at bounding box center [183, 88] width 4 height 4
radio input "true"
click at [164, 115] on button "Volgende vraag" at bounding box center [119, 121] width 146 height 12
click at [130, 81] on label "lomp" at bounding box center [119, 86] width 46 height 11
click at [122, 86] on input "lomp" at bounding box center [121, 88] width 4 height 4
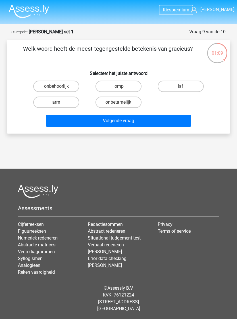
radio input "true"
click at [144, 115] on button "Volgende vraag" at bounding box center [119, 121] width 146 height 12
click at [45, 97] on label "mat" at bounding box center [56, 102] width 46 height 11
click at [56, 102] on input "mat" at bounding box center [58, 104] width 4 height 4
radio input "true"
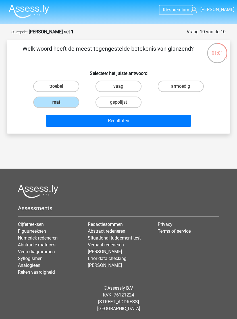
click at [153, 115] on button "Resultaten" at bounding box center [119, 121] width 146 height 12
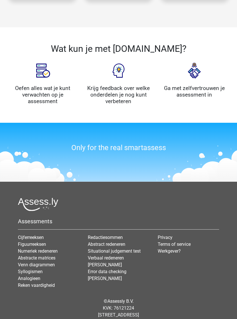
scroll to position [766, 0]
